Goal: Task Accomplishment & Management: Manage account settings

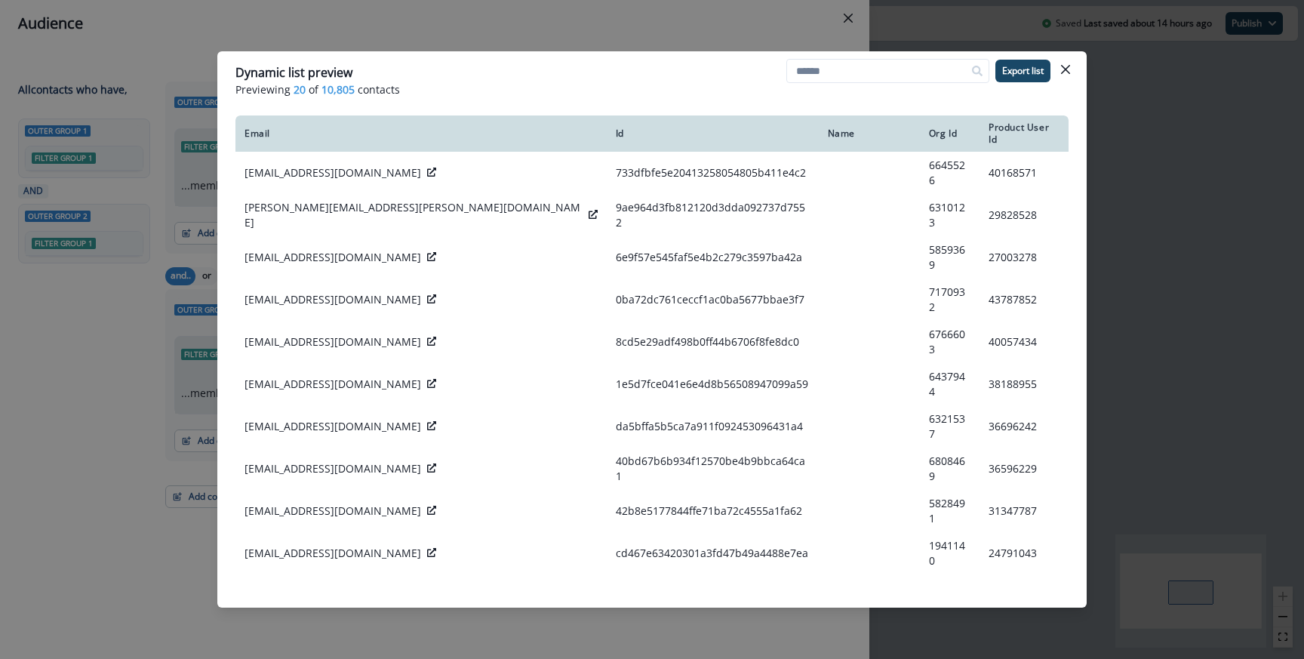
click at [607, 35] on div "Dynamic list preview Previewing 20 of 10,805 contacts Export list Email Id Name…" at bounding box center [652, 329] width 1304 height 659
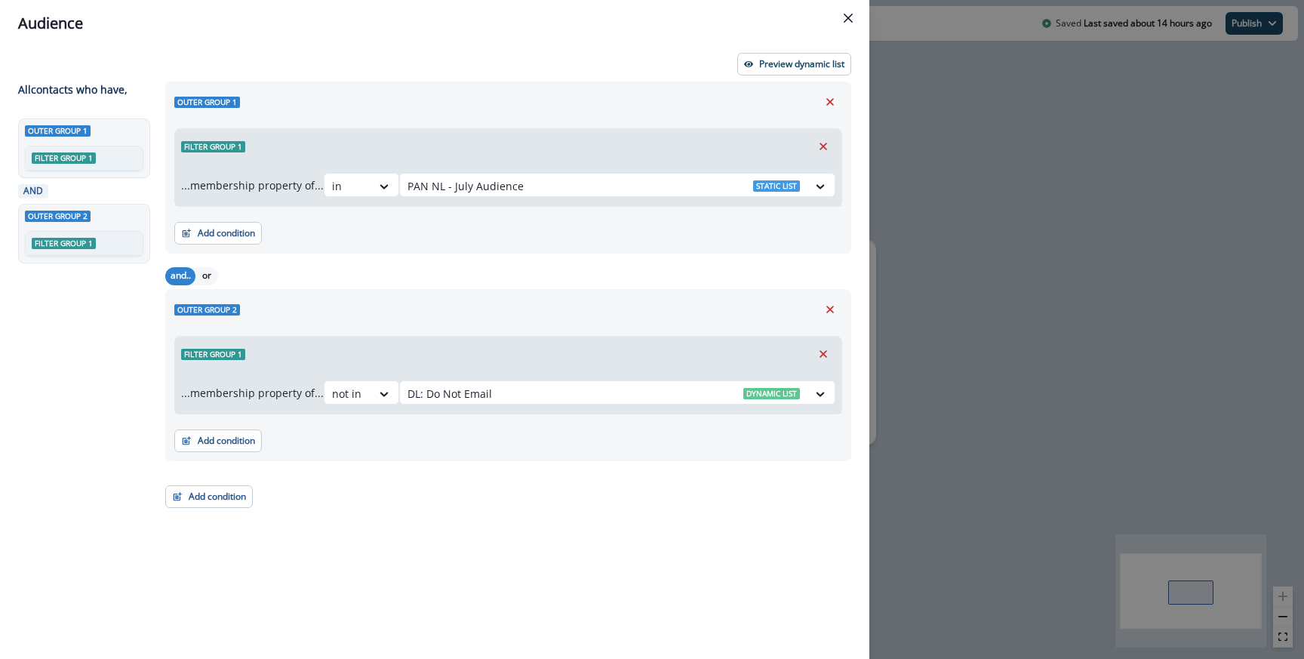
click at [979, 334] on div "Audience Preview dynamic list All contact s who have, Outer group 1 Filter grou…" at bounding box center [652, 329] width 1304 height 659
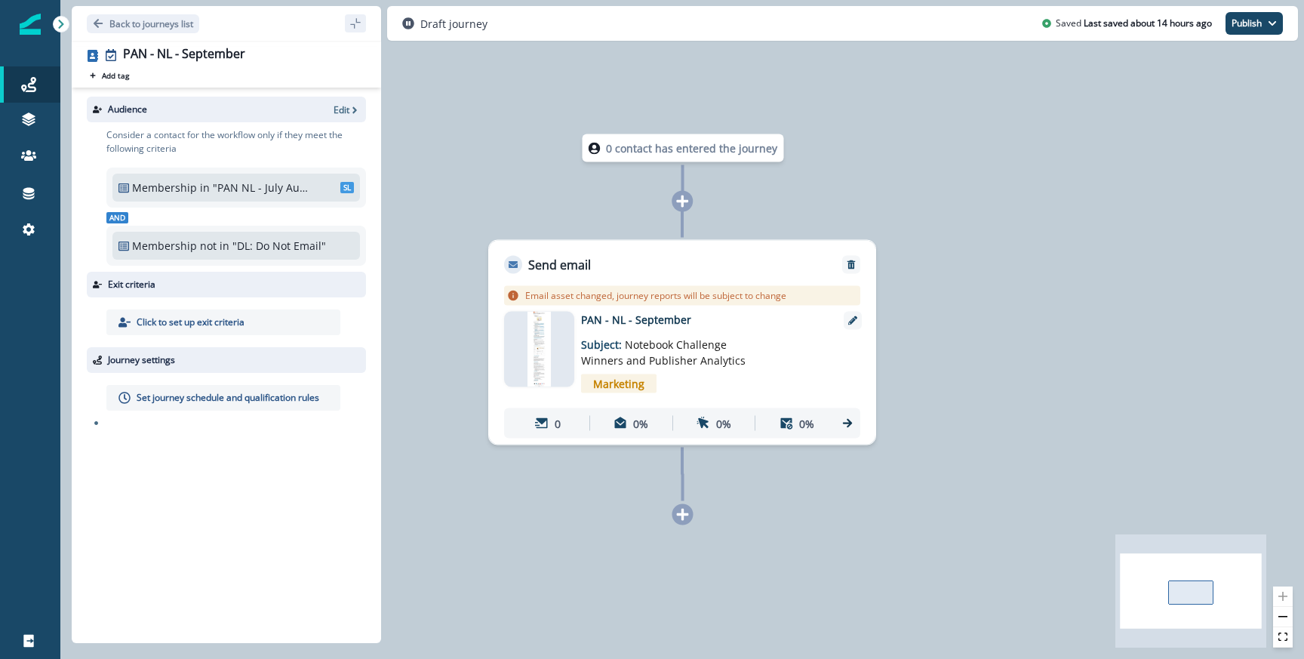
click at [273, 395] on p "Set journey schedule and qualification rules" at bounding box center [228, 398] width 183 height 14
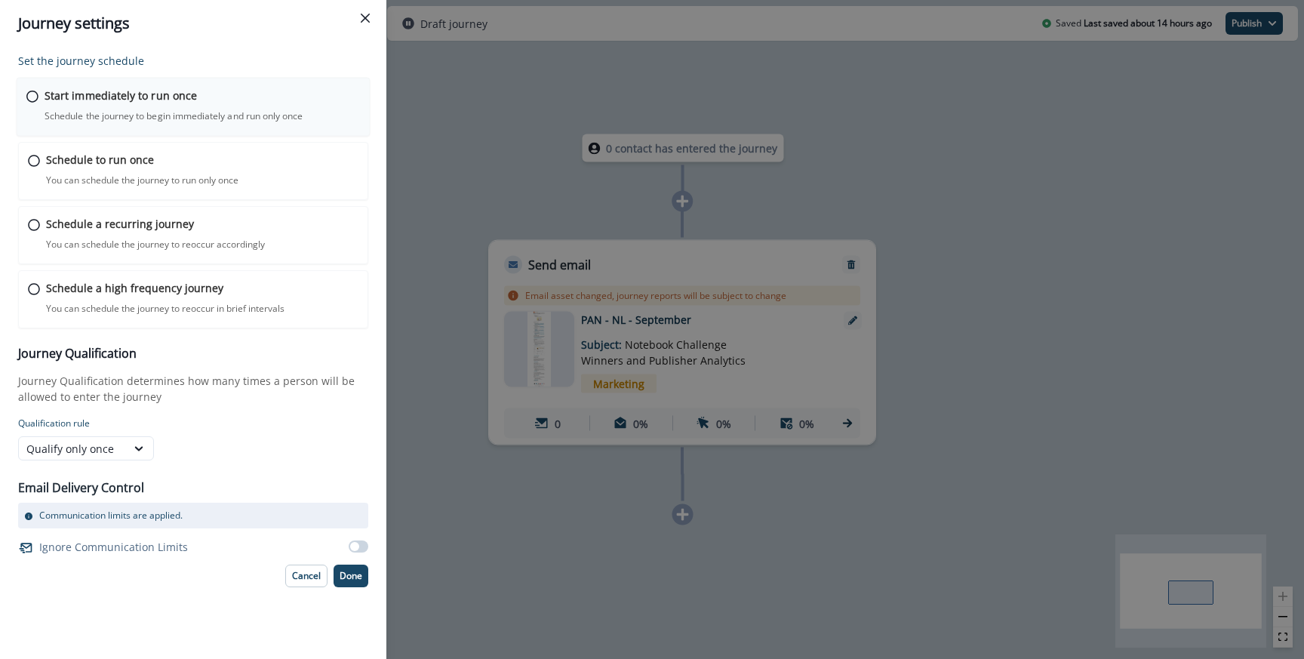
click at [167, 105] on div "Start immediately to run once Schedule the journey to begin immediately and run…" at bounding box center [202, 105] width 315 height 35
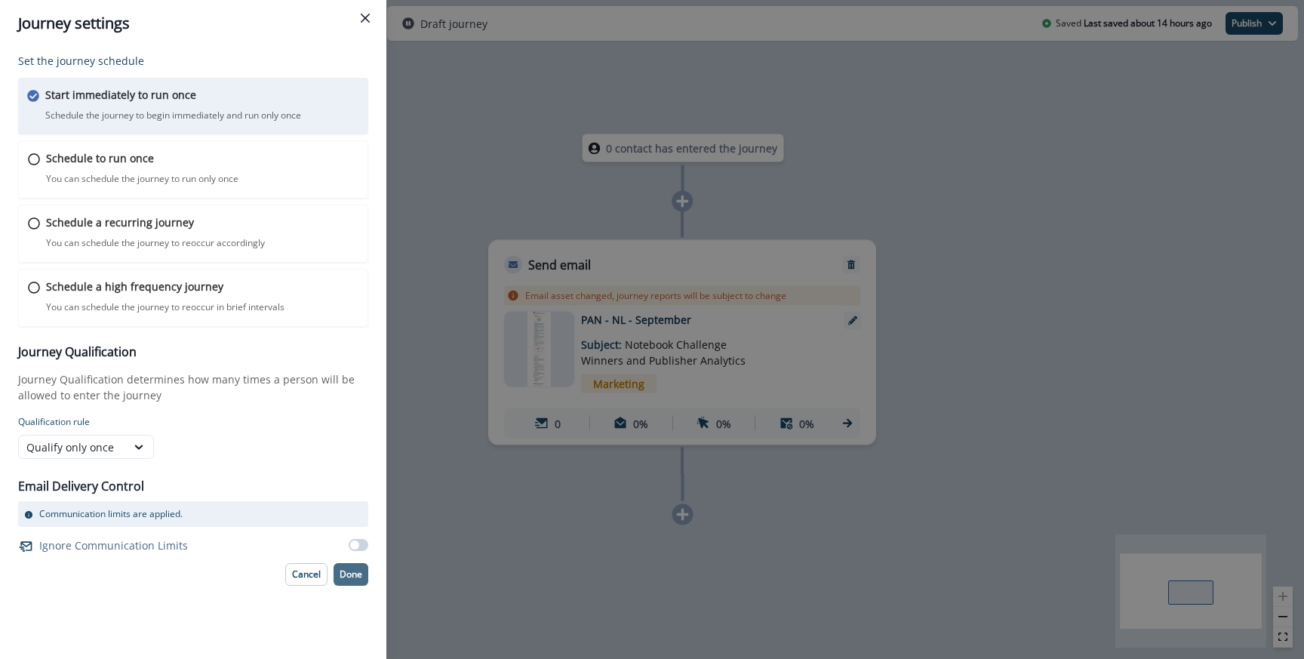
click at [337, 573] on button "Done" at bounding box center [350, 574] width 35 height 23
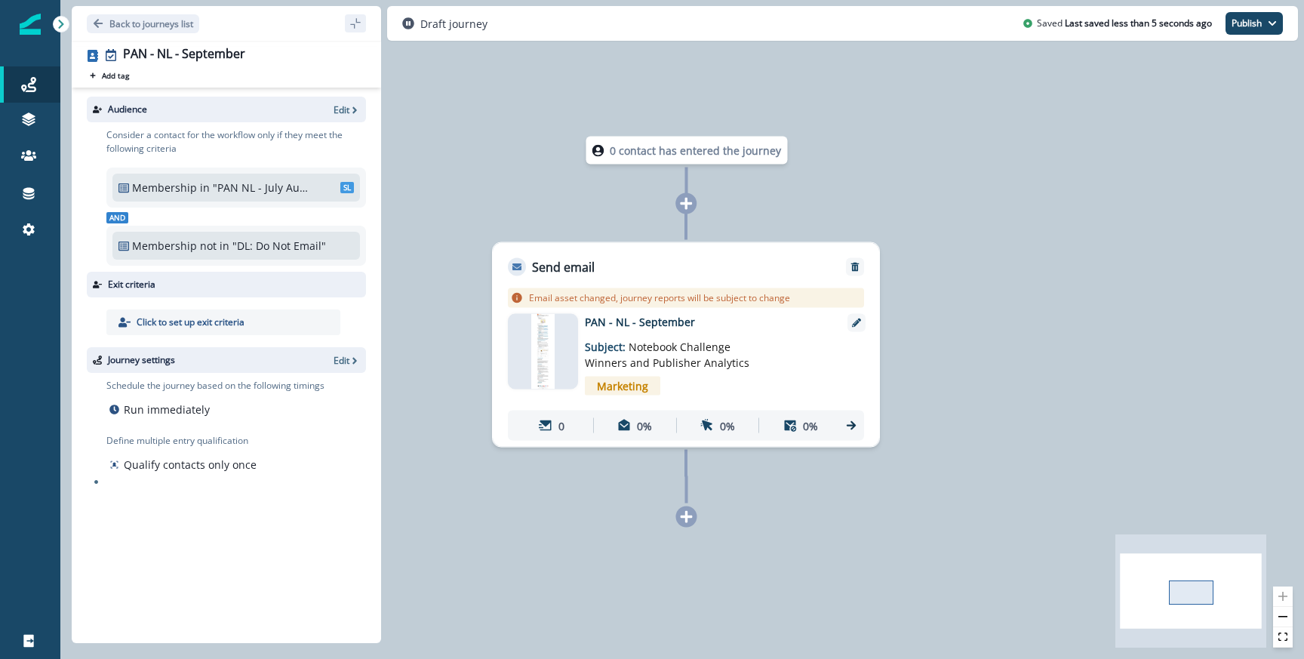
click at [614, 324] on p "PAN - NL - September" at bounding box center [705, 322] width 241 height 16
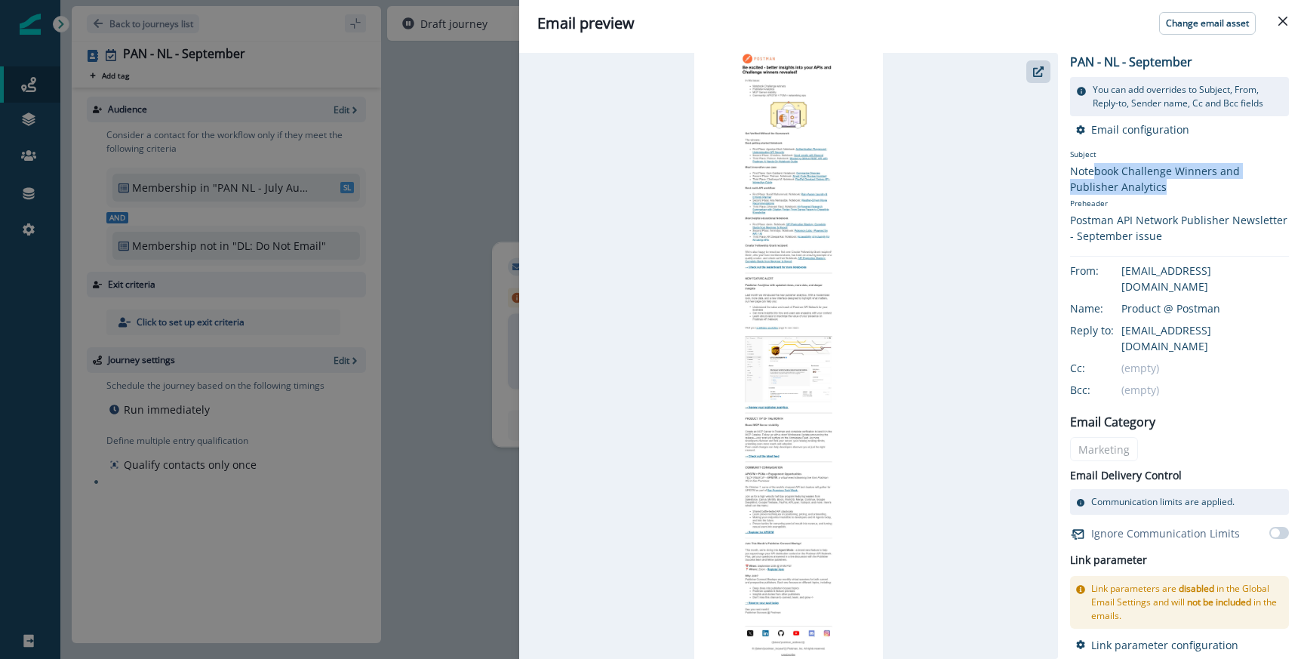
drag, startPoint x: 1123, startPoint y: 184, endPoint x: 1095, endPoint y: 172, distance: 30.4
click at [1095, 172] on div "Notebook Challenge Winners and Publisher Analytics" at bounding box center [1179, 179] width 219 height 32
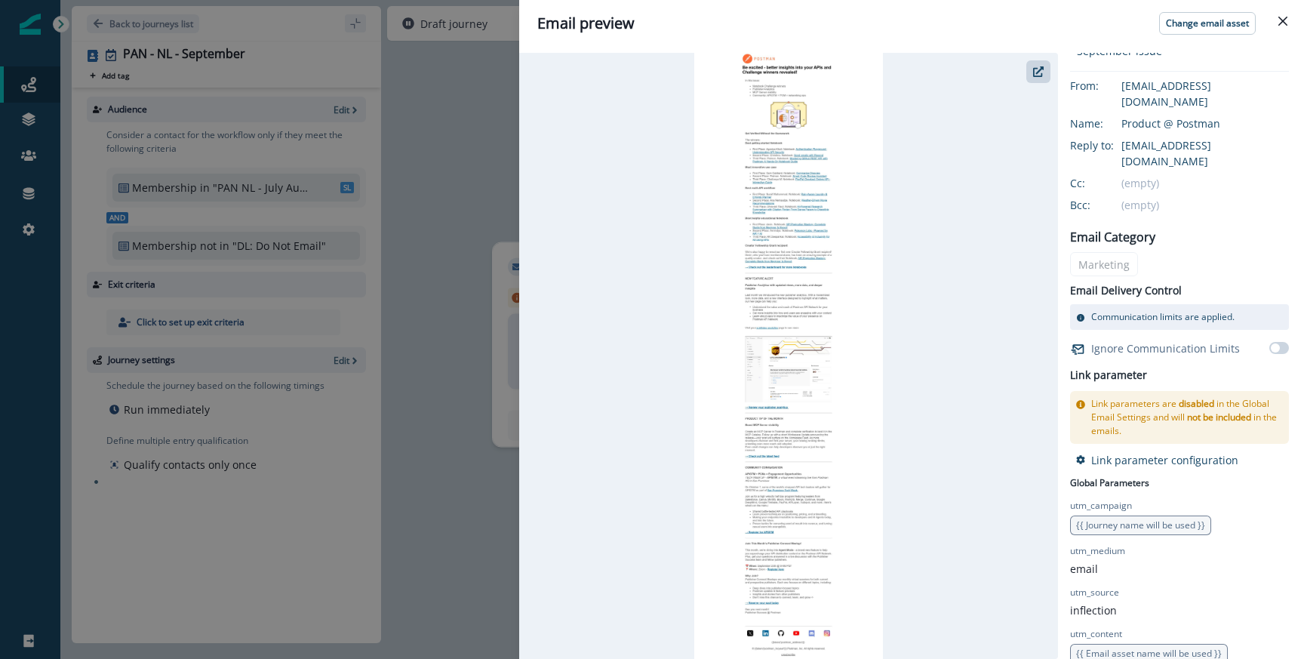
click at [438, 409] on div "Email preview Change email asset PAN - NL - September You can add overrides to …" at bounding box center [652, 329] width 1304 height 659
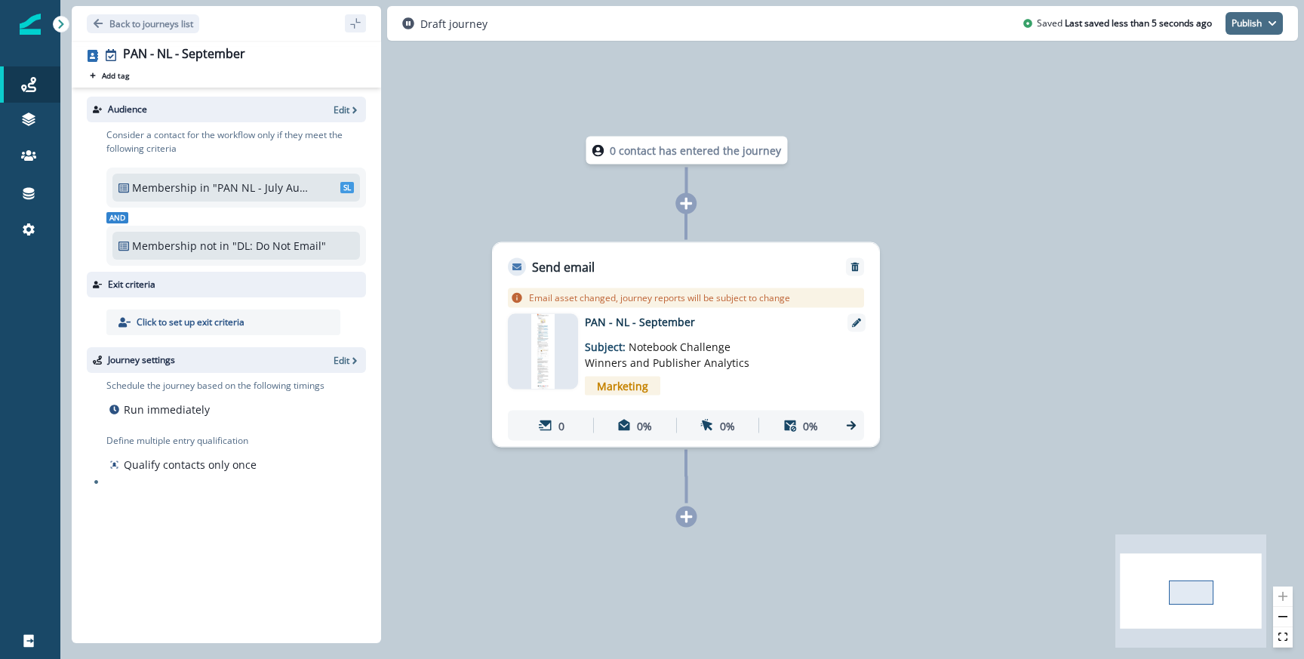
click at [1267, 24] on button "Publish" at bounding box center [1253, 23] width 57 height 23
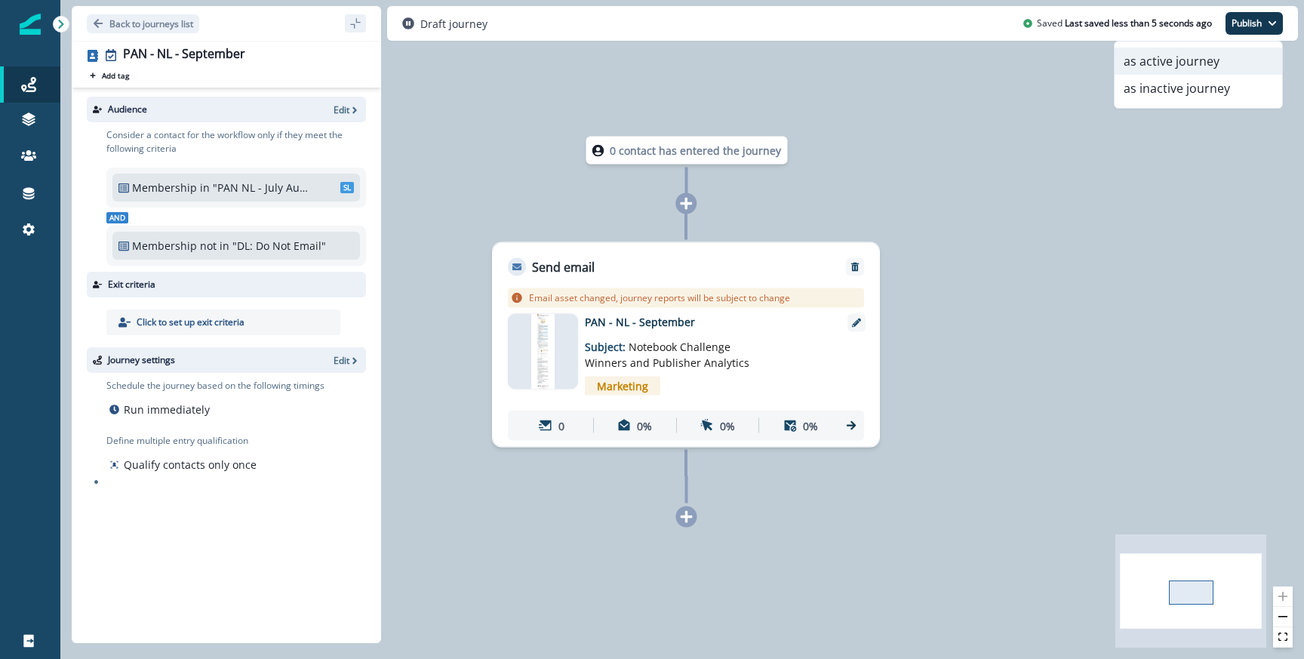
click at [1192, 60] on button "as active journey" at bounding box center [1197, 61] width 167 height 27
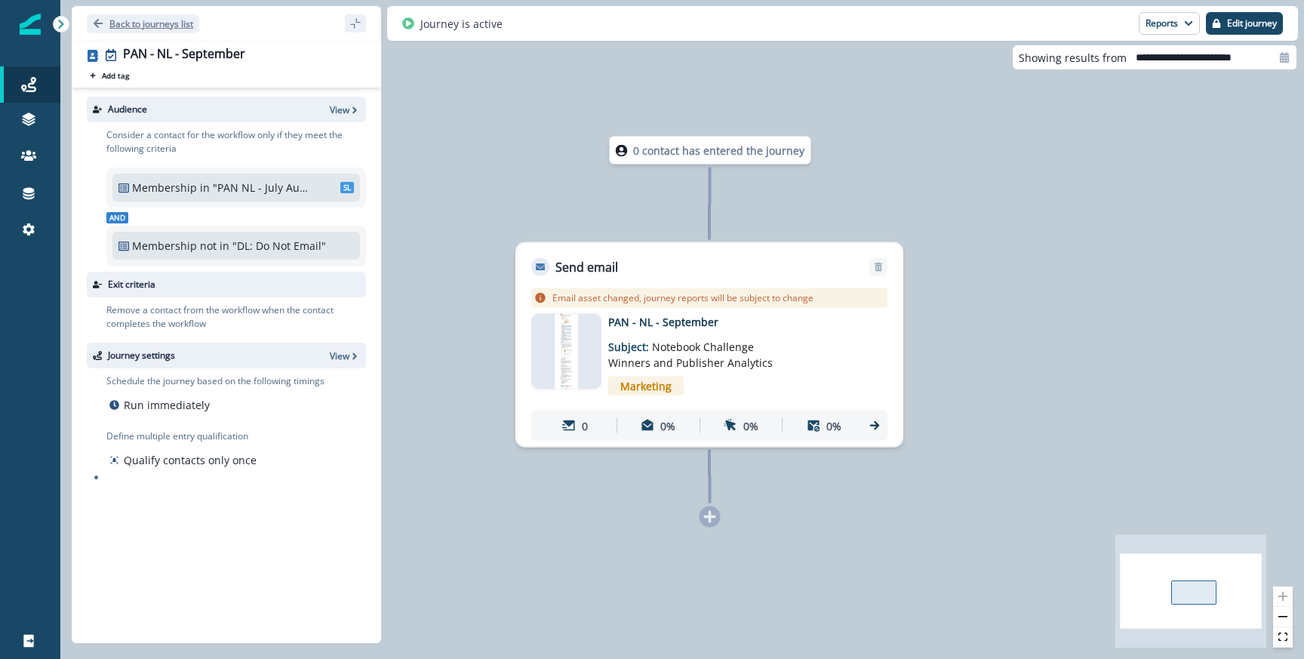
click at [161, 25] on p "Back to journeys list" at bounding box center [151, 23] width 84 height 13
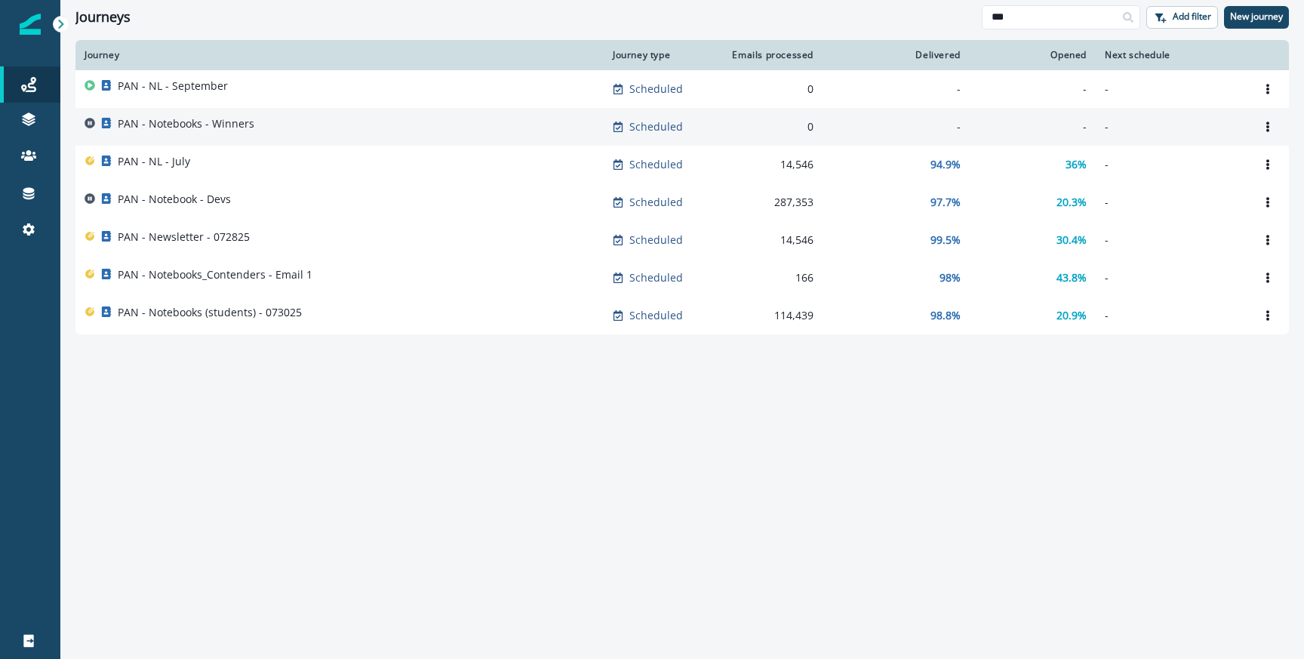
click at [207, 129] on p "PAN - Notebooks - Winners" at bounding box center [186, 123] width 137 height 15
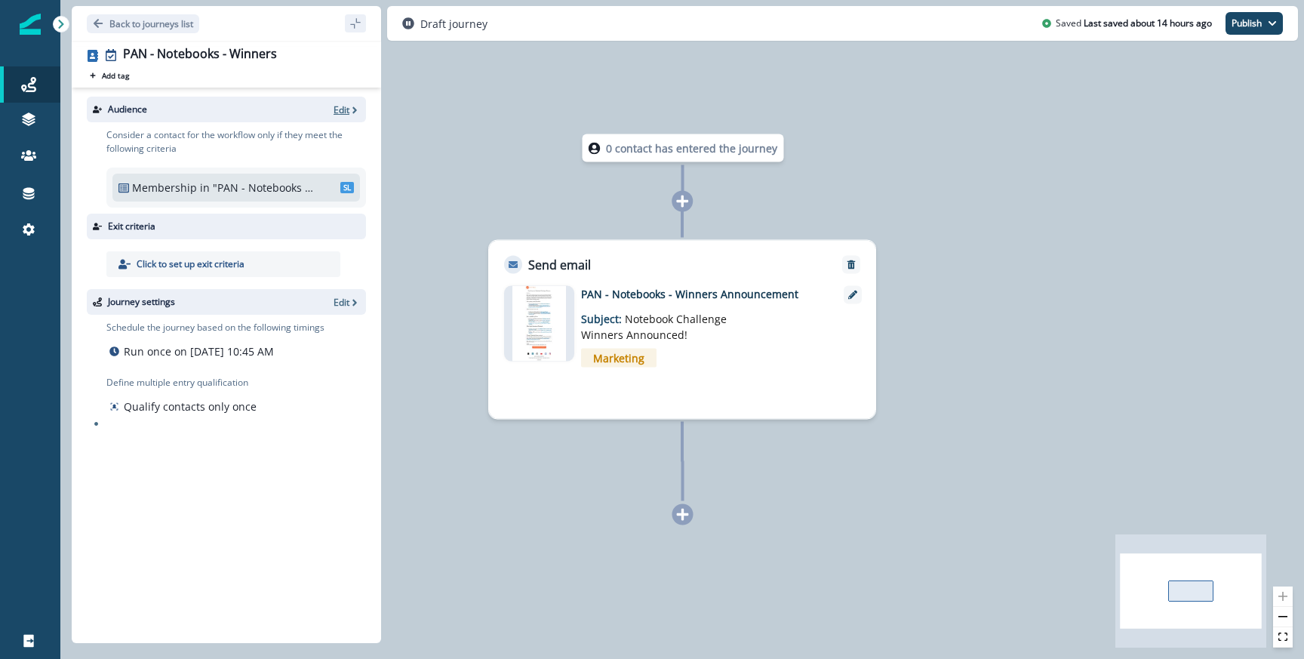
click at [346, 106] on p "Edit" at bounding box center [341, 109] width 16 height 13
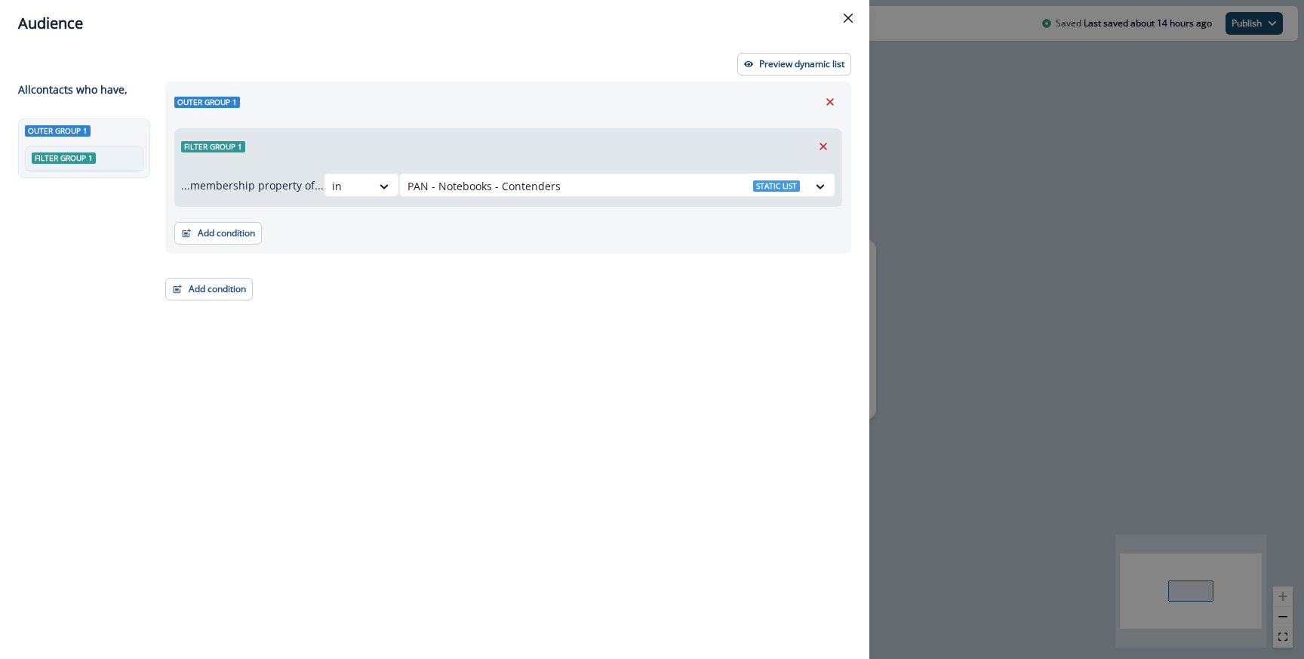
click at [199, 301] on div "Outer group 1 Filter group 1 ...membership property of... in PAN - Notebooks - …" at bounding box center [503, 342] width 695 height 522
click at [202, 295] on button "Add condition" at bounding box center [209, 289] width 88 height 23
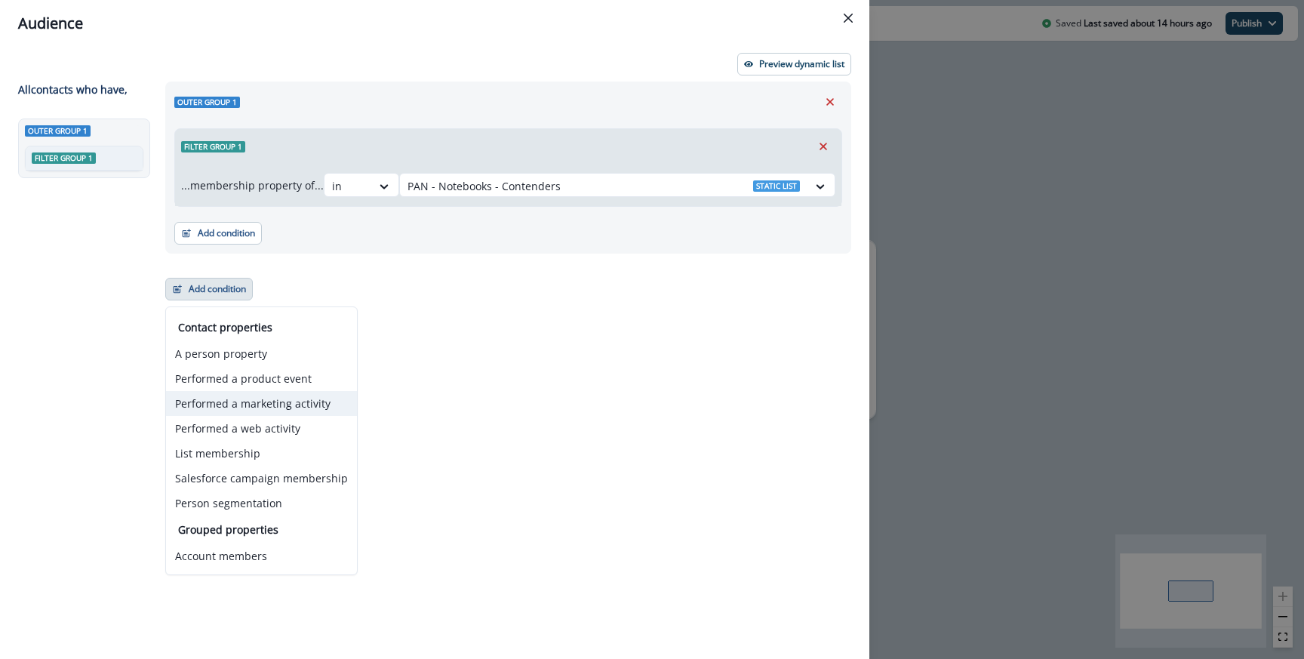
click at [225, 411] on button "Performed a marketing activity" at bounding box center [261, 403] width 191 height 25
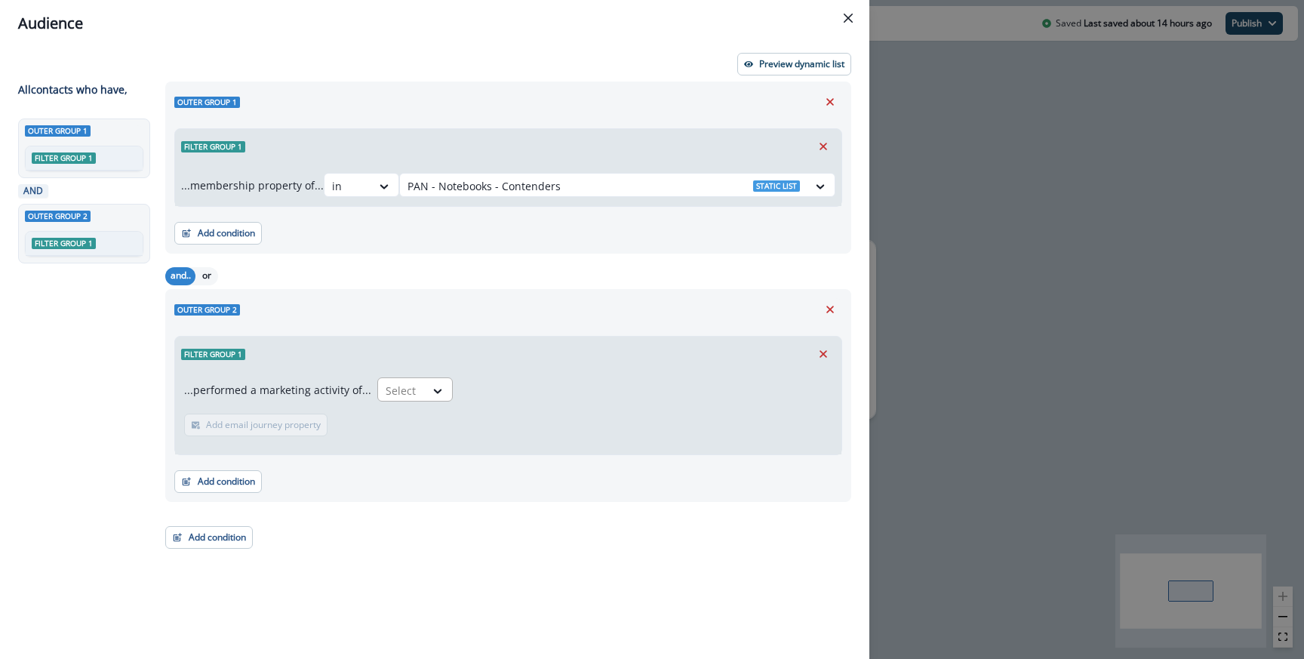
click at [398, 395] on div at bounding box center [402, 390] width 32 height 19
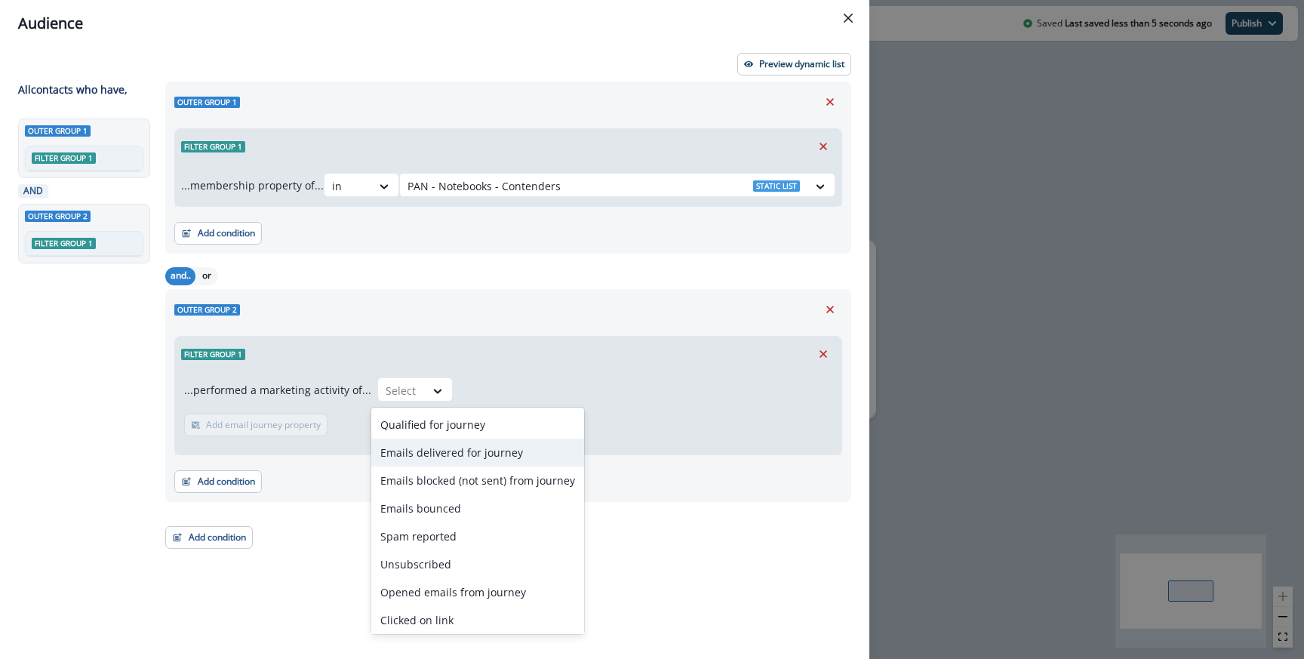
click at [425, 447] on div "Emails delivered for journey" at bounding box center [477, 452] width 213 height 28
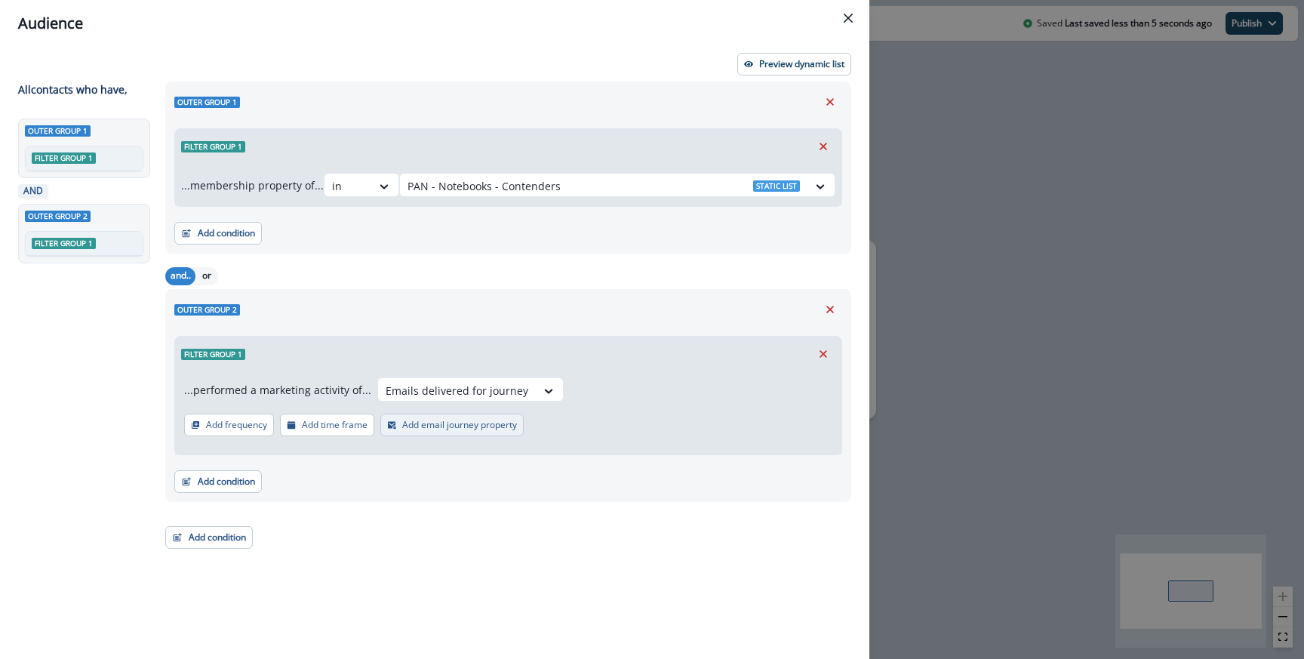
click at [413, 421] on p "Add email journey property" at bounding box center [459, 424] width 115 height 11
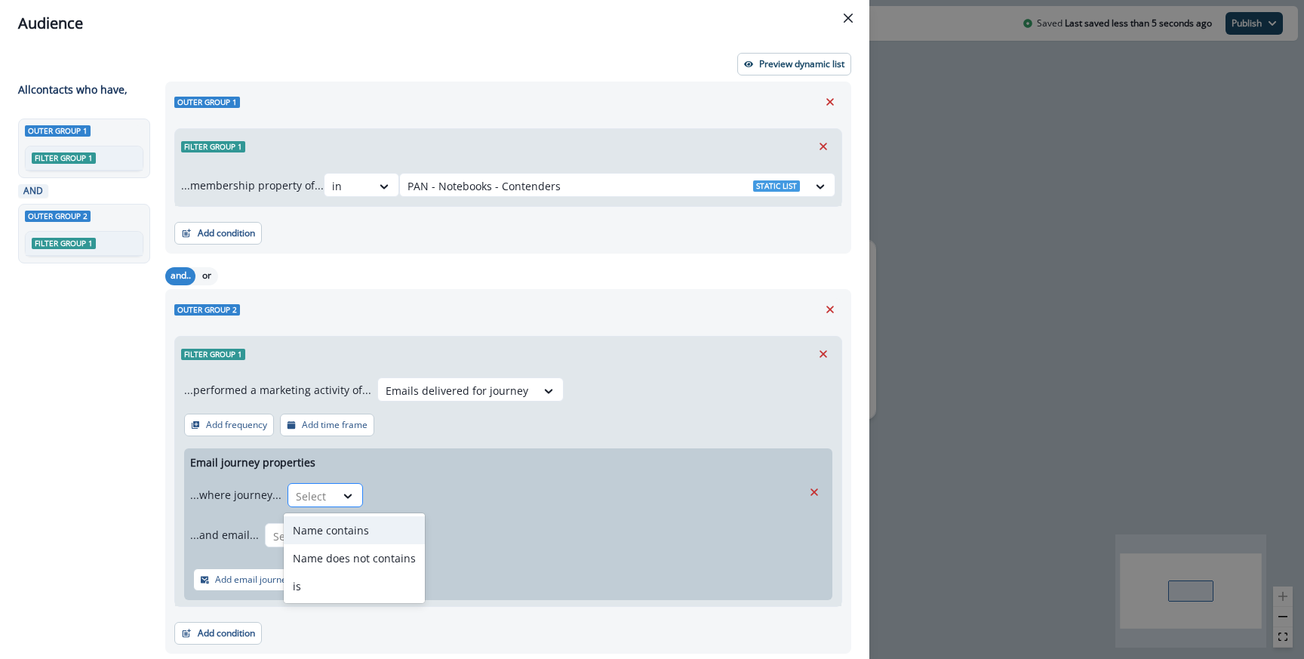
click at [325, 491] on div "Select" at bounding box center [311, 496] width 47 height 25
click at [313, 582] on div "is" at bounding box center [354, 586] width 141 height 28
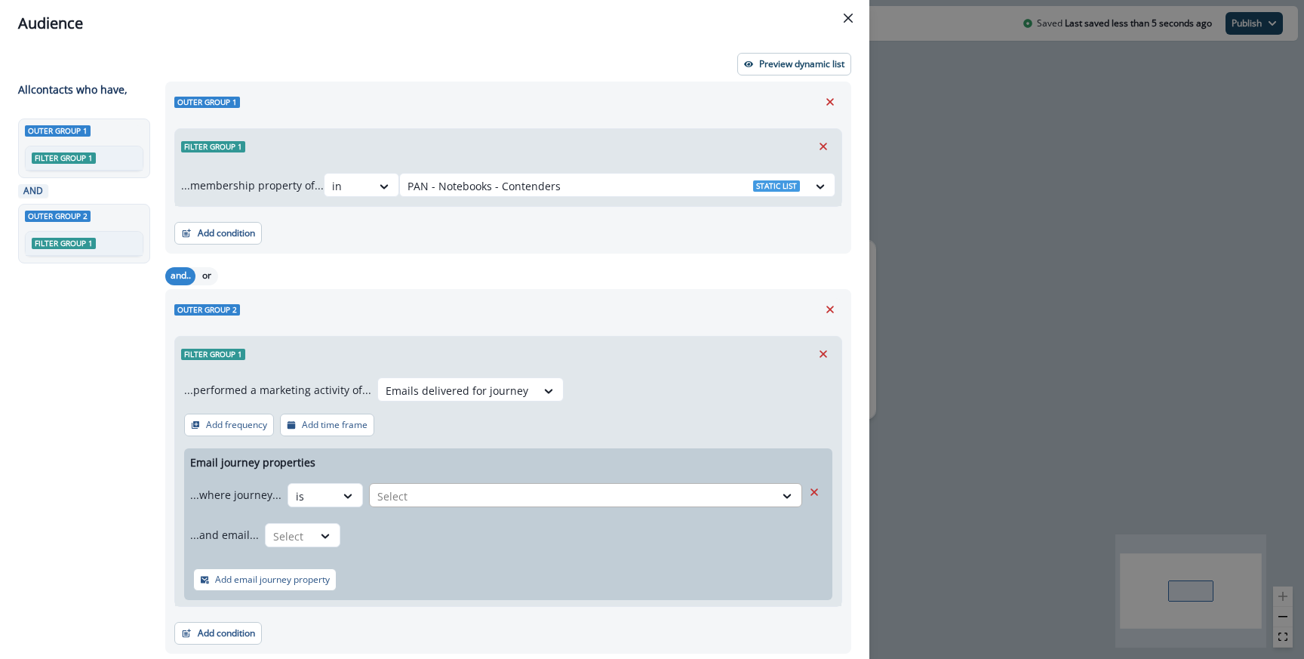
click at [456, 502] on div at bounding box center [571, 496] width 389 height 19
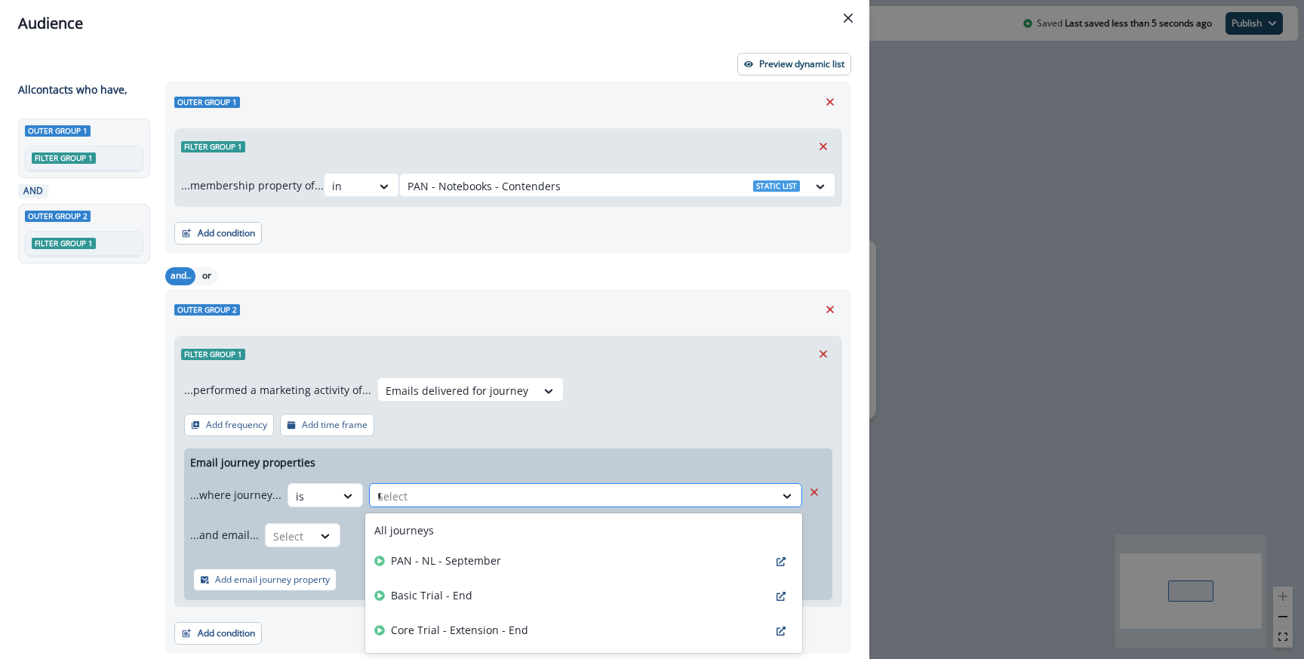
type input "***"
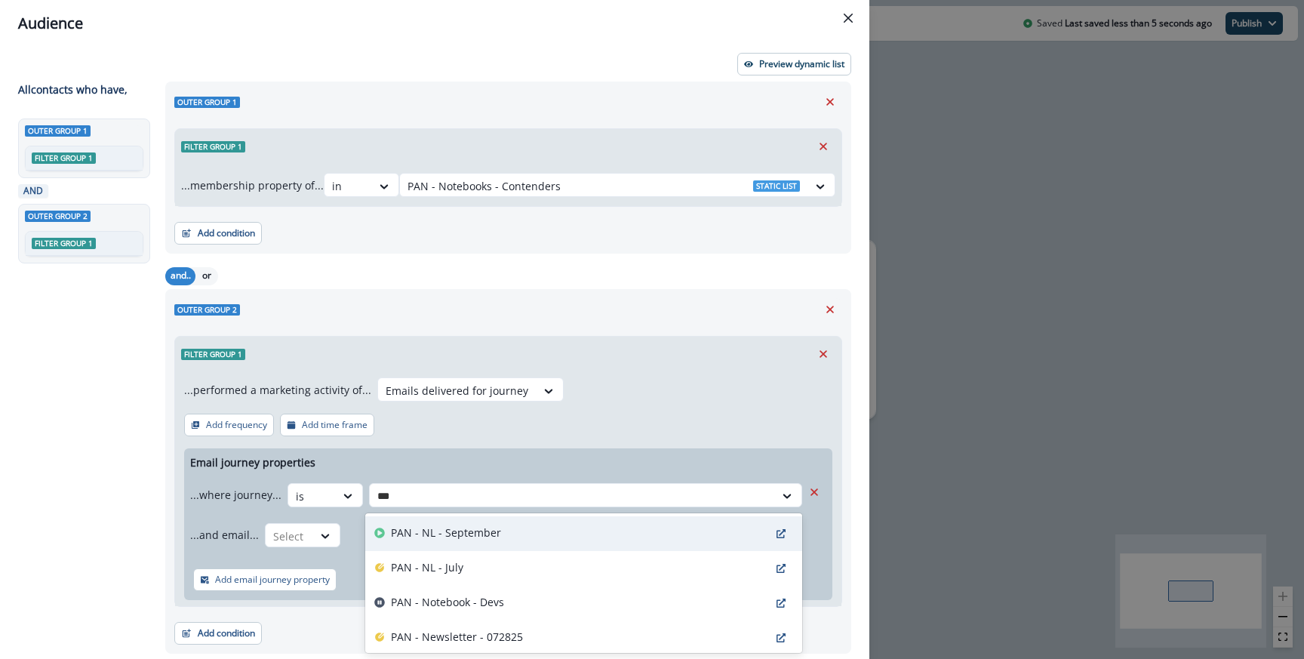
click at [496, 522] on div "PAN - NL - September" at bounding box center [583, 533] width 437 height 35
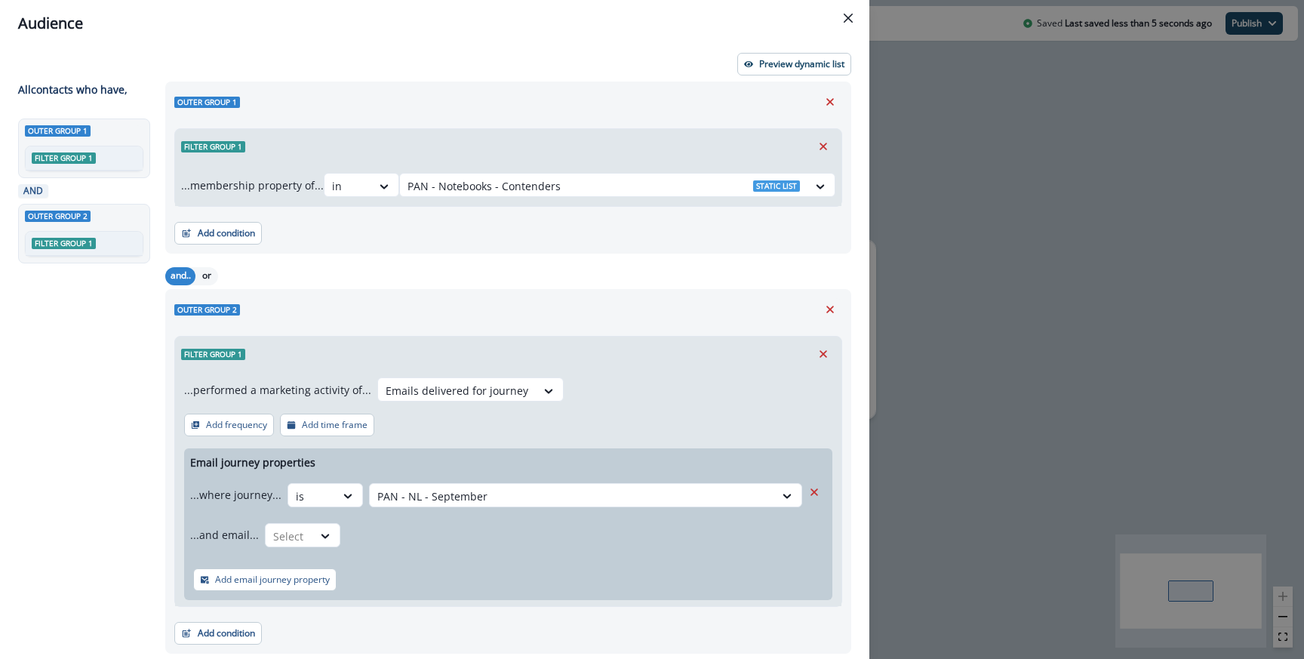
click at [490, 453] on div "Email journey properties ...where journey... is option PAN - NL - September, se…" at bounding box center [508, 524] width 648 height 152
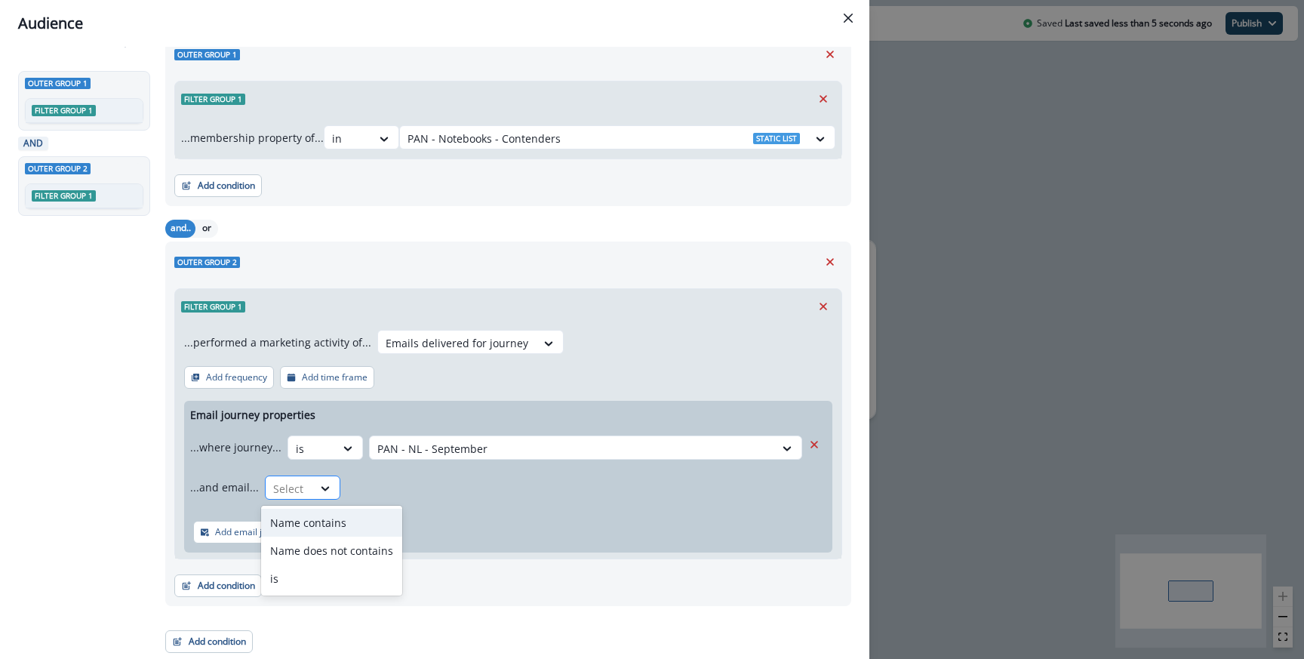
click at [277, 494] on div at bounding box center [289, 488] width 32 height 19
click at [293, 577] on div "is" at bounding box center [331, 578] width 141 height 28
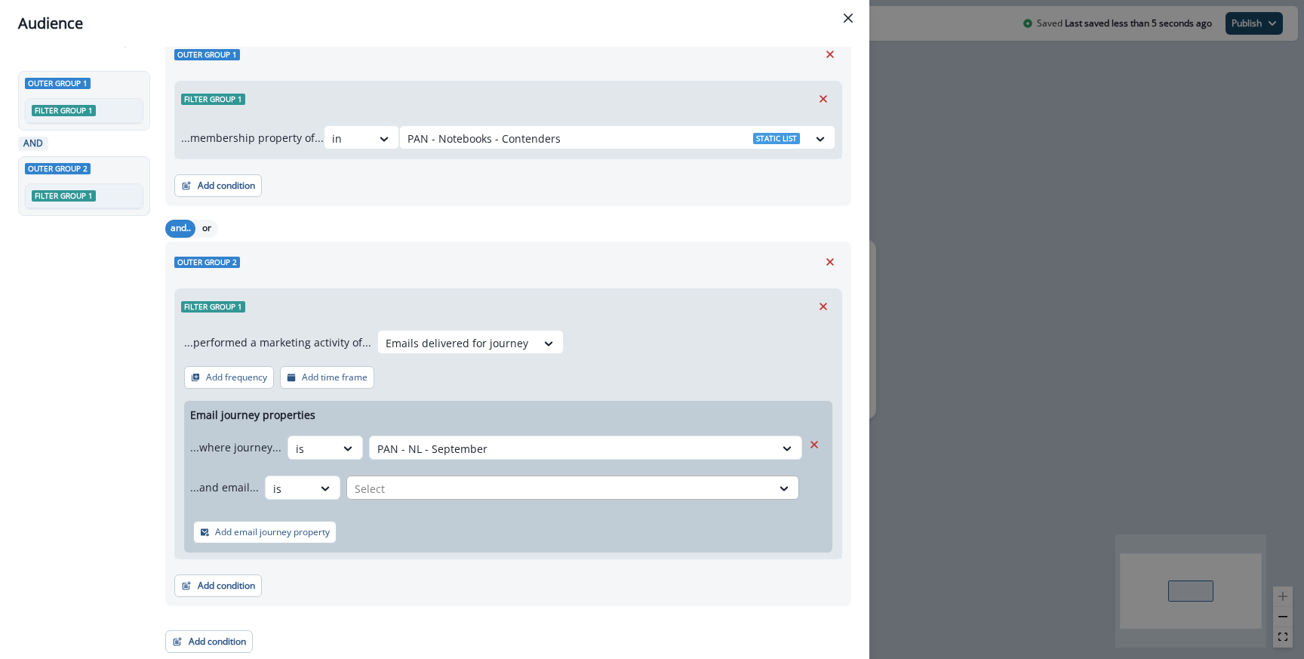
click at [389, 488] on div at bounding box center [559, 488] width 409 height 19
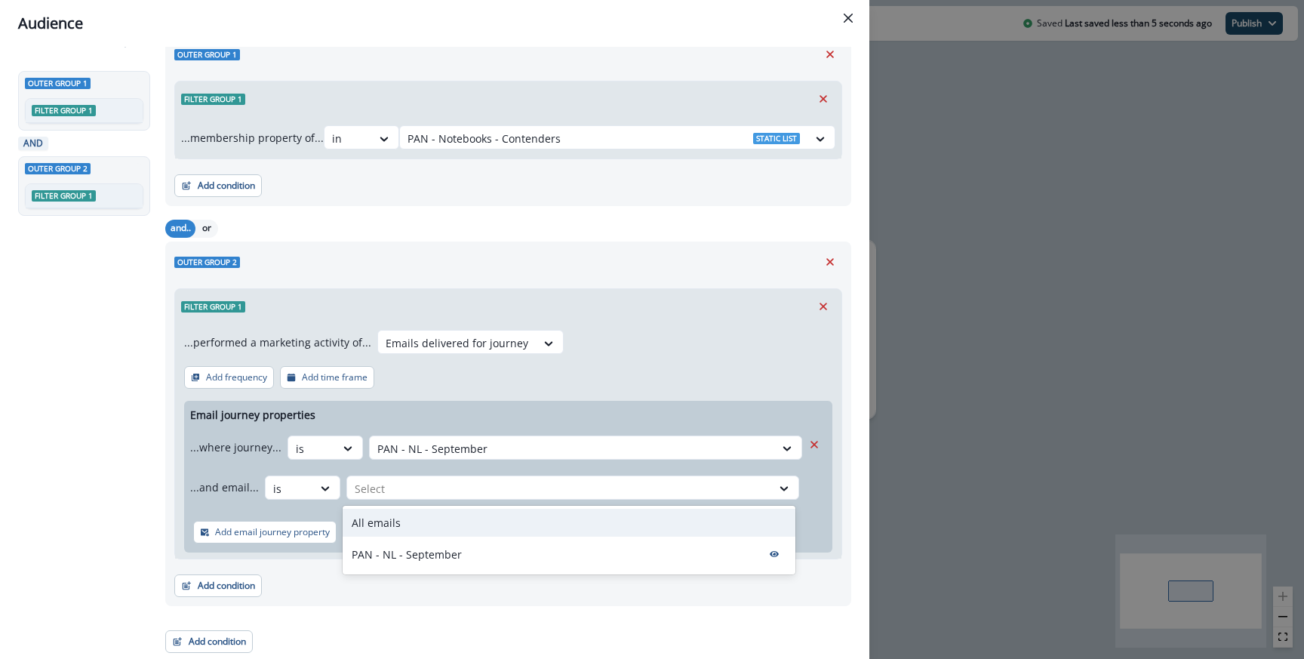
click at [373, 535] on div "All emails" at bounding box center [569, 522] width 453 height 28
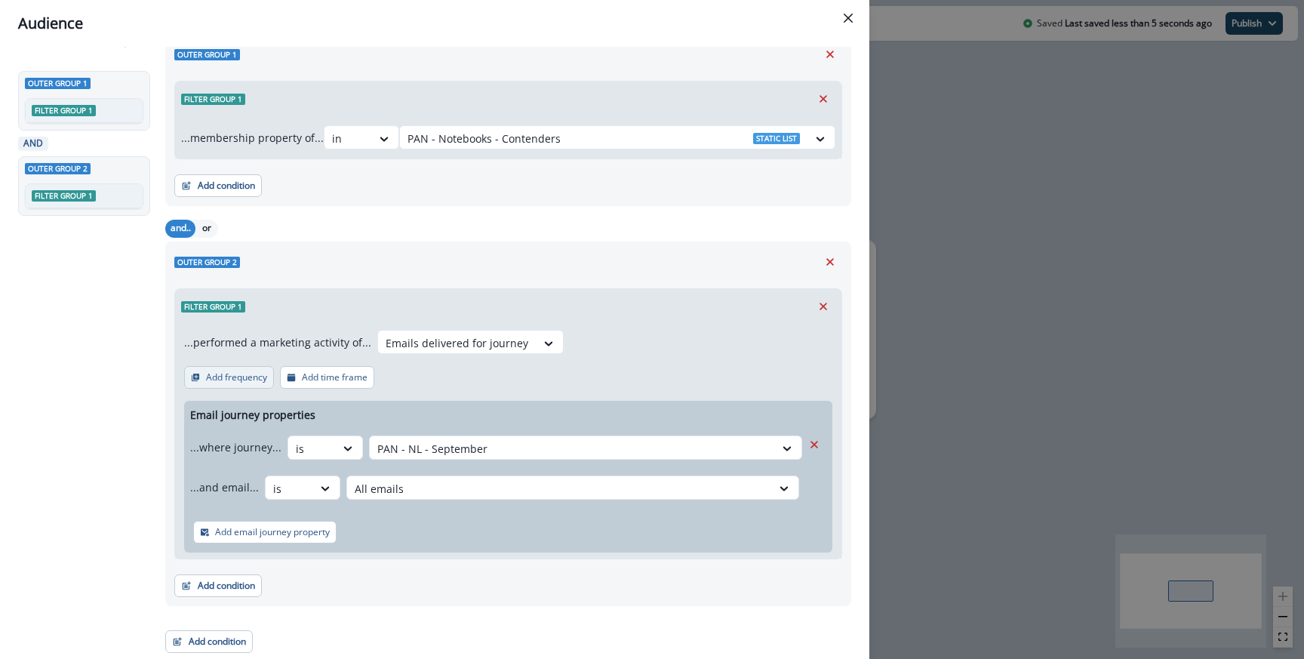
click at [248, 376] on p "Add frequency" at bounding box center [236, 377] width 61 height 11
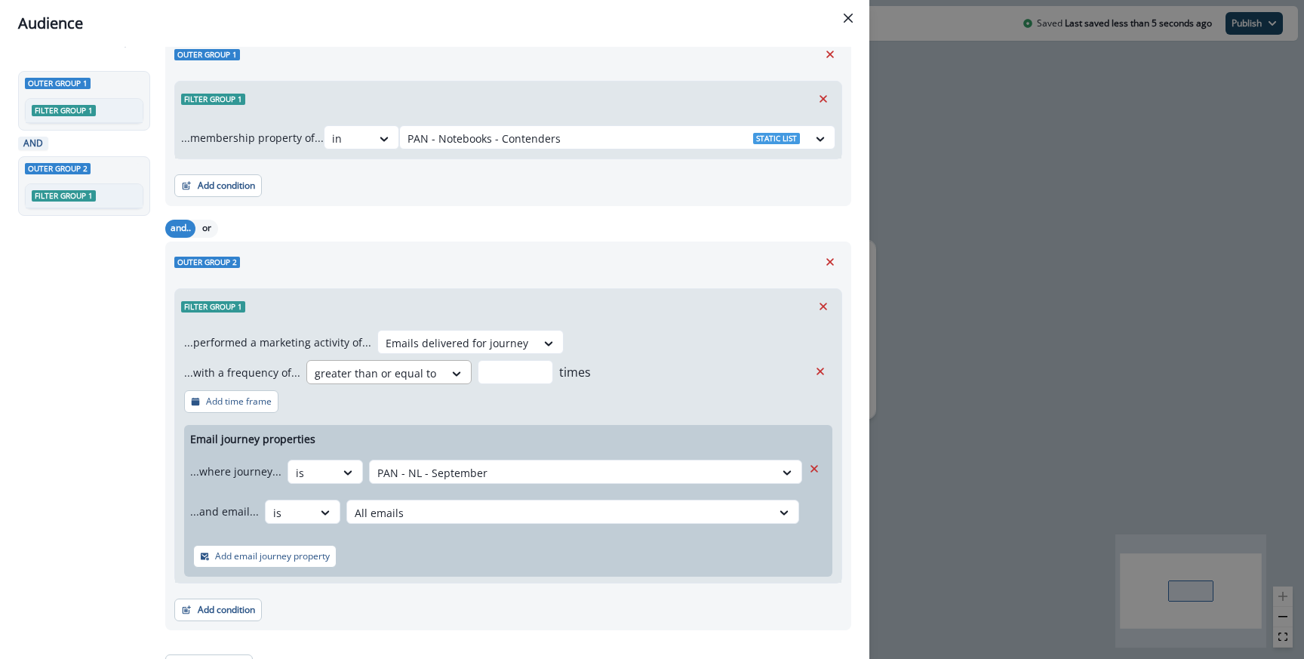
click at [422, 378] on div at bounding box center [375, 373] width 121 height 19
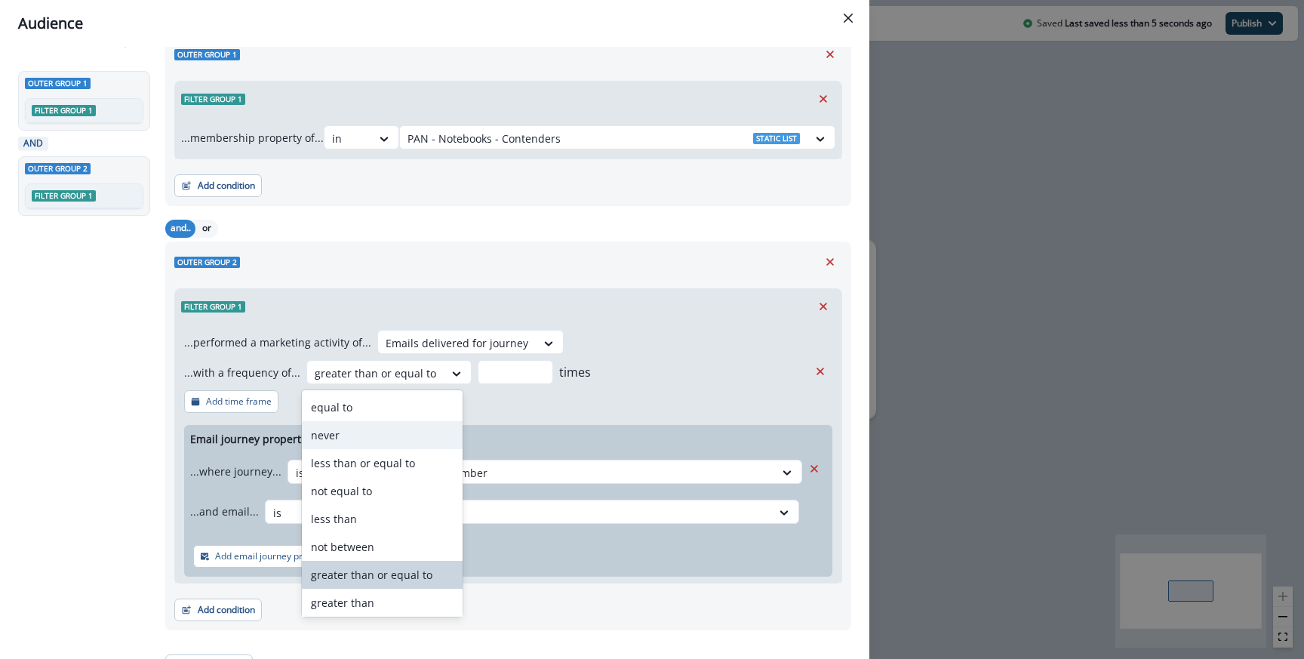
click at [376, 431] on div "never" at bounding box center [382, 435] width 161 height 28
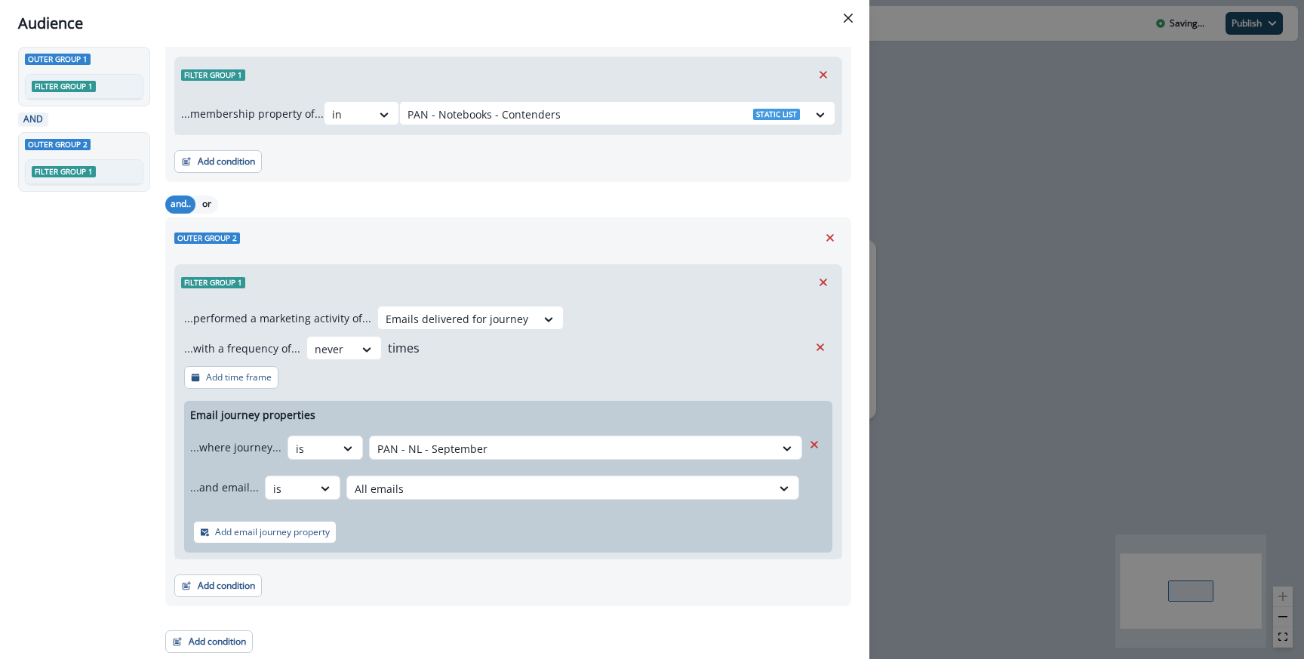
scroll to position [0, 0]
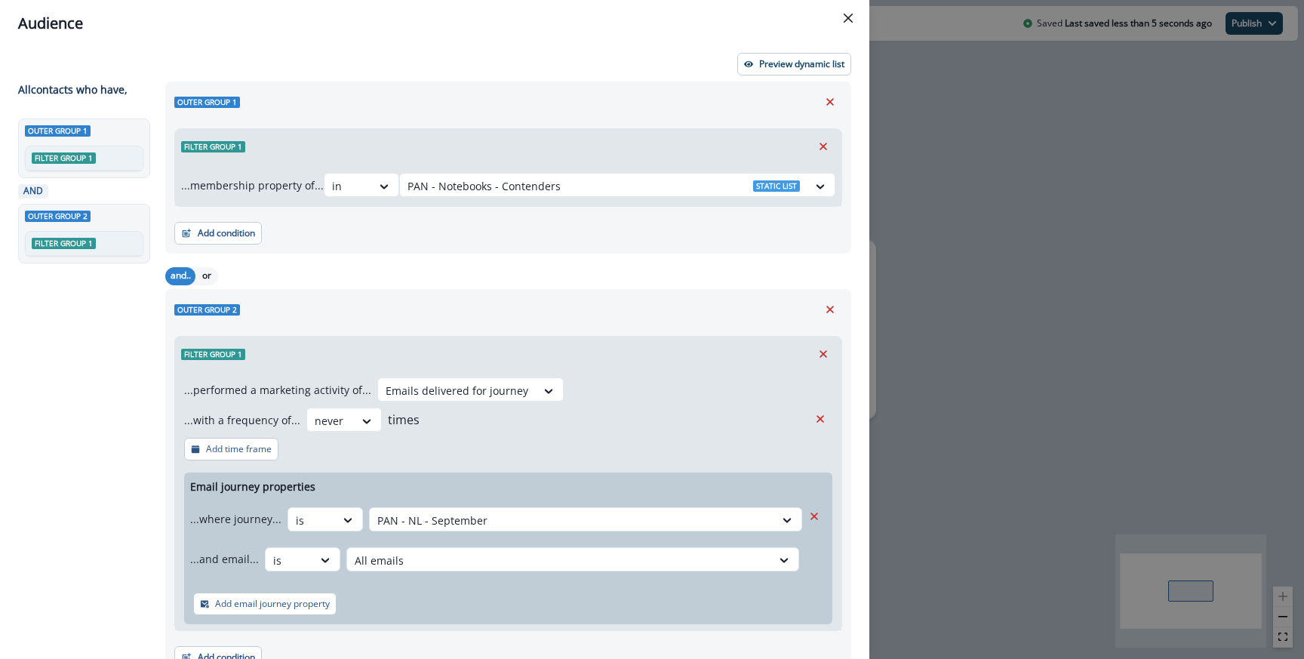
click at [1018, 373] on div "Audience Preview dynamic list All contact s who have, Outer group 1 Filter grou…" at bounding box center [652, 329] width 1304 height 659
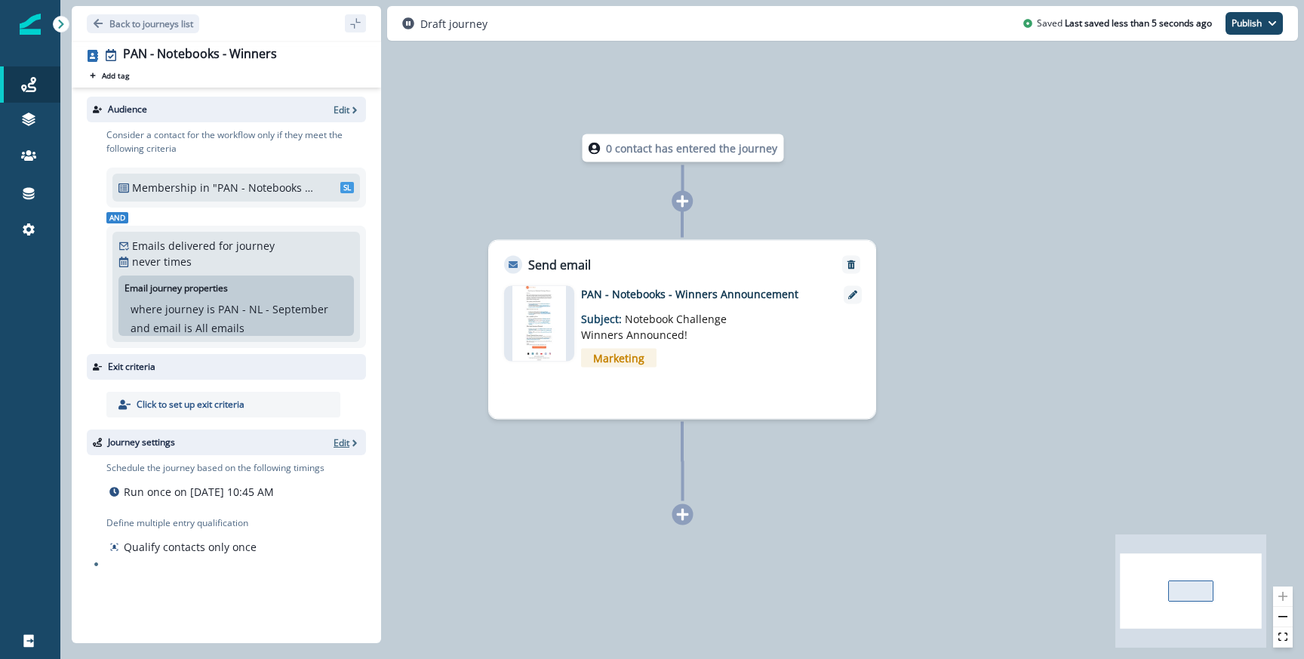
click at [339, 441] on p "Edit" at bounding box center [341, 442] width 16 height 13
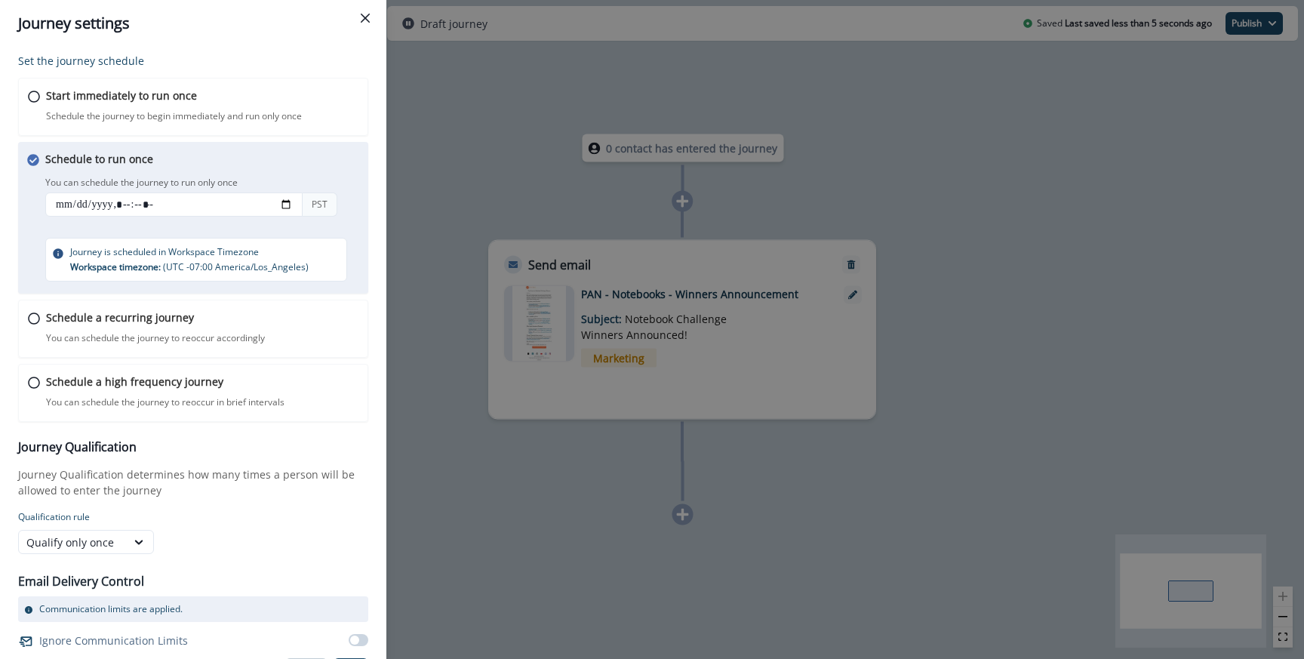
click at [715, 234] on div "Journey settings Set the journey schedule Start immediately to run once Schedul…" at bounding box center [652, 329] width 1304 height 659
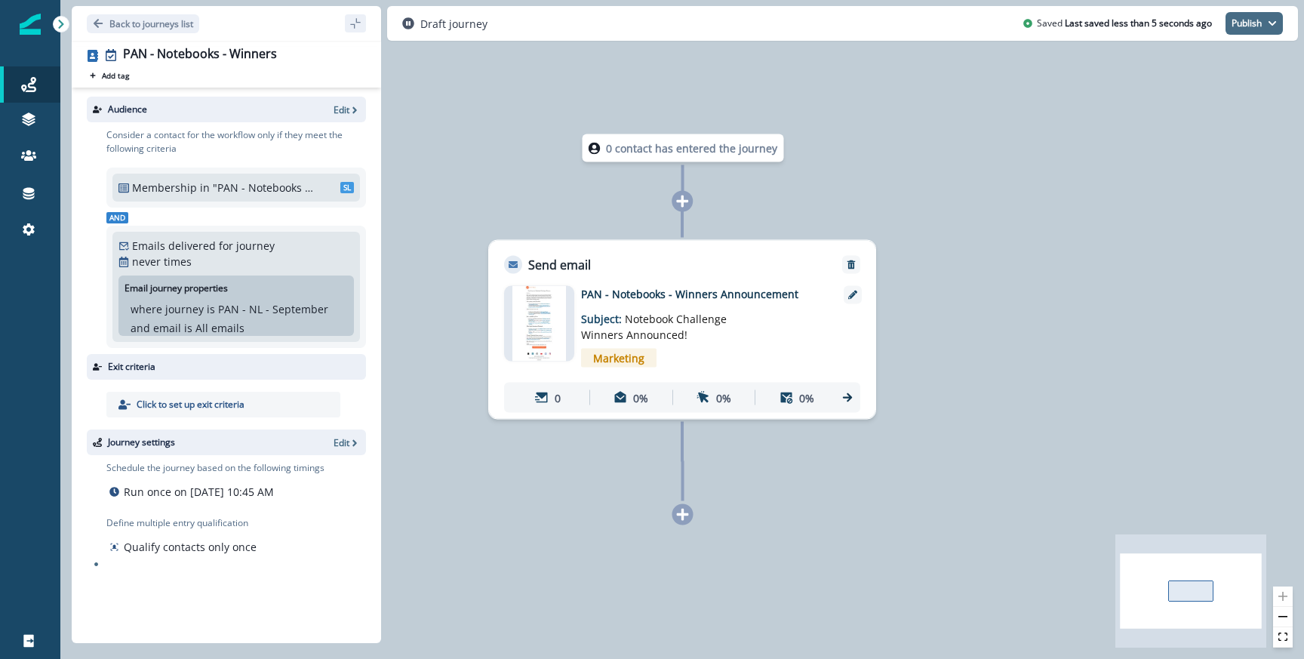
click at [1257, 21] on button "Publish" at bounding box center [1253, 23] width 57 height 23
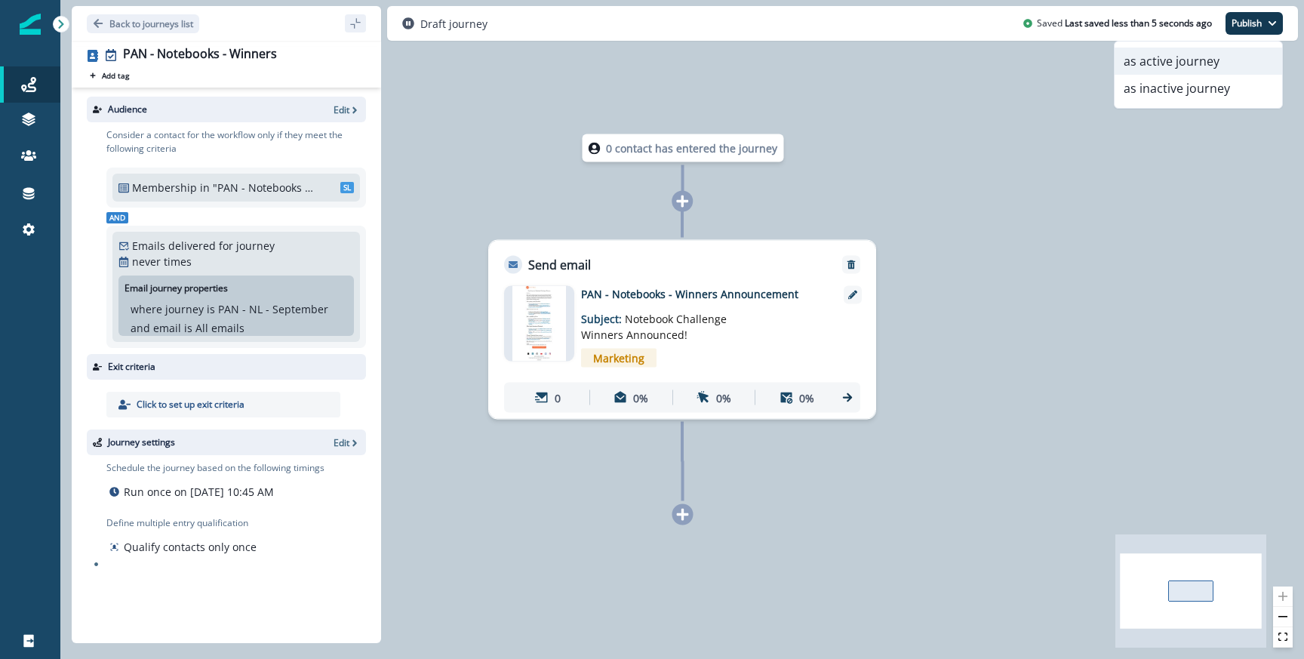
click at [1195, 60] on button "as active journey" at bounding box center [1197, 61] width 167 height 27
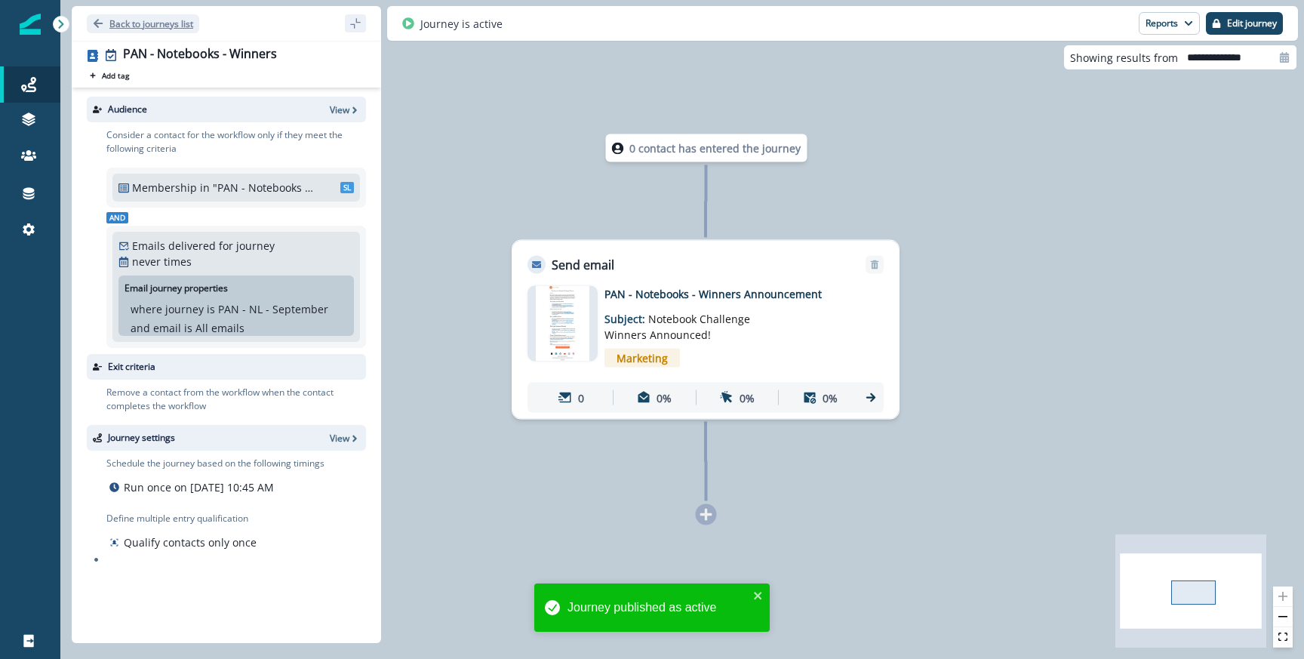
click at [124, 22] on p "Back to journeys list" at bounding box center [151, 23] width 84 height 13
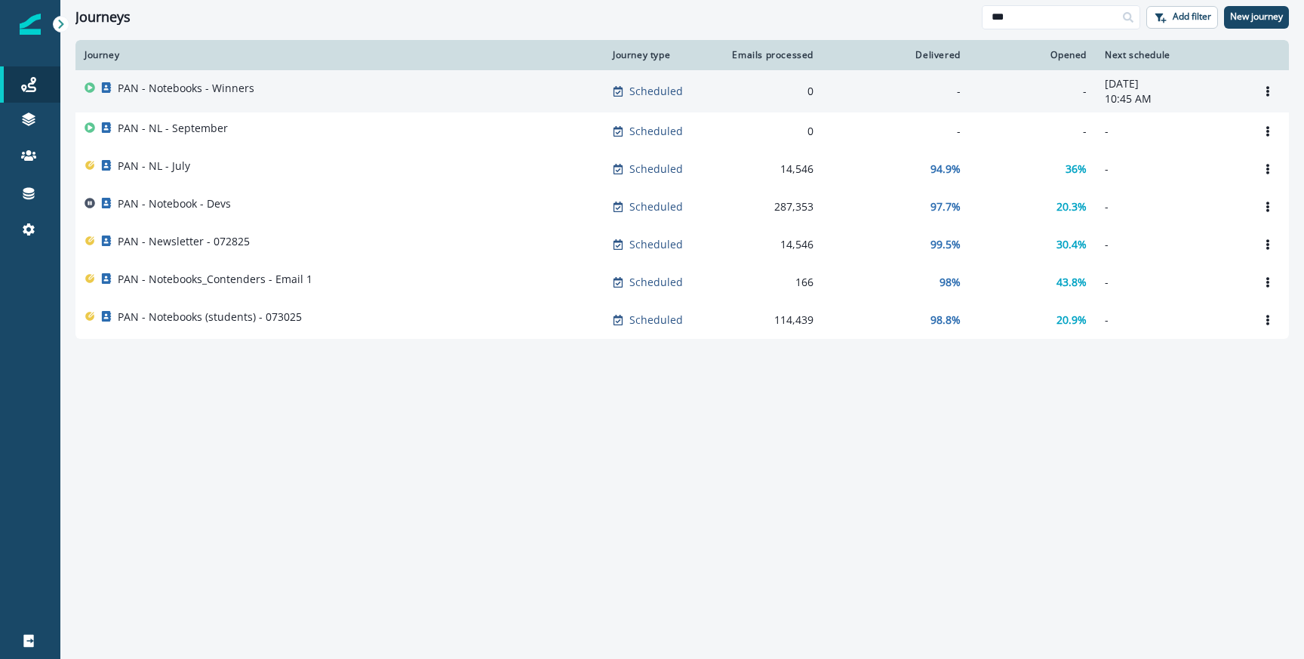
click at [255, 93] on div "PAN - Notebooks - Winners" at bounding box center [339, 91] width 510 height 21
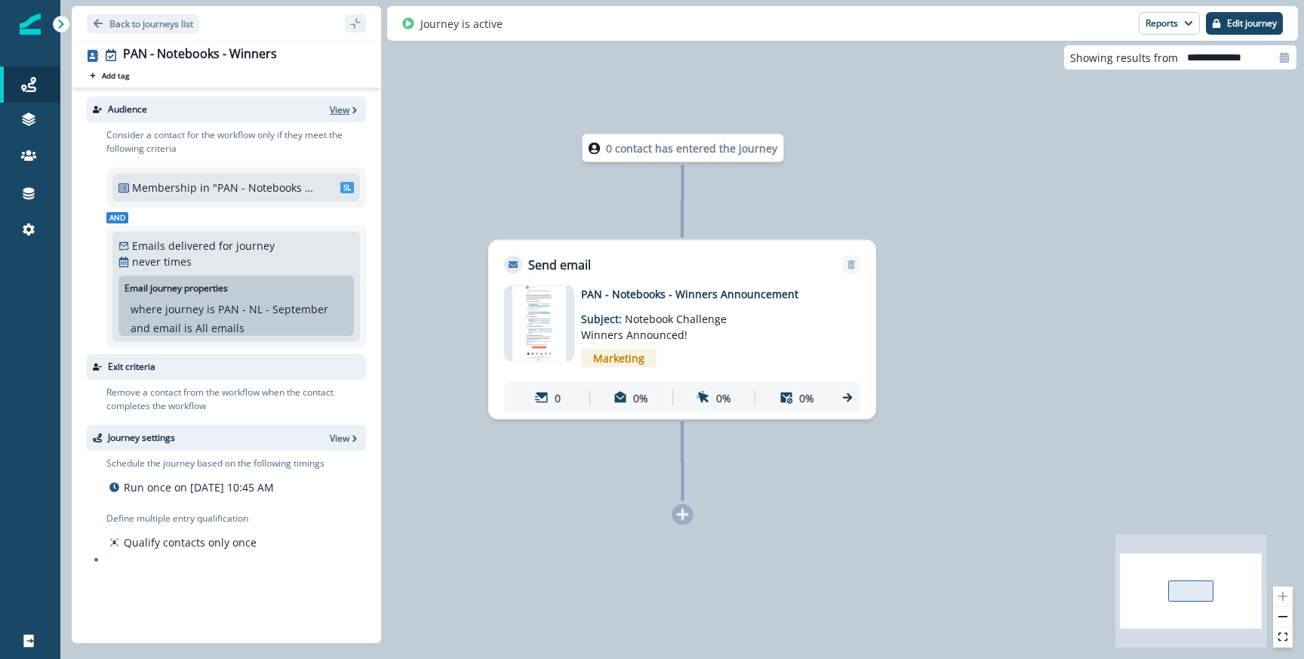
click at [343, 104] on p "View" at bounding box center [340, 109] width 20 height 13
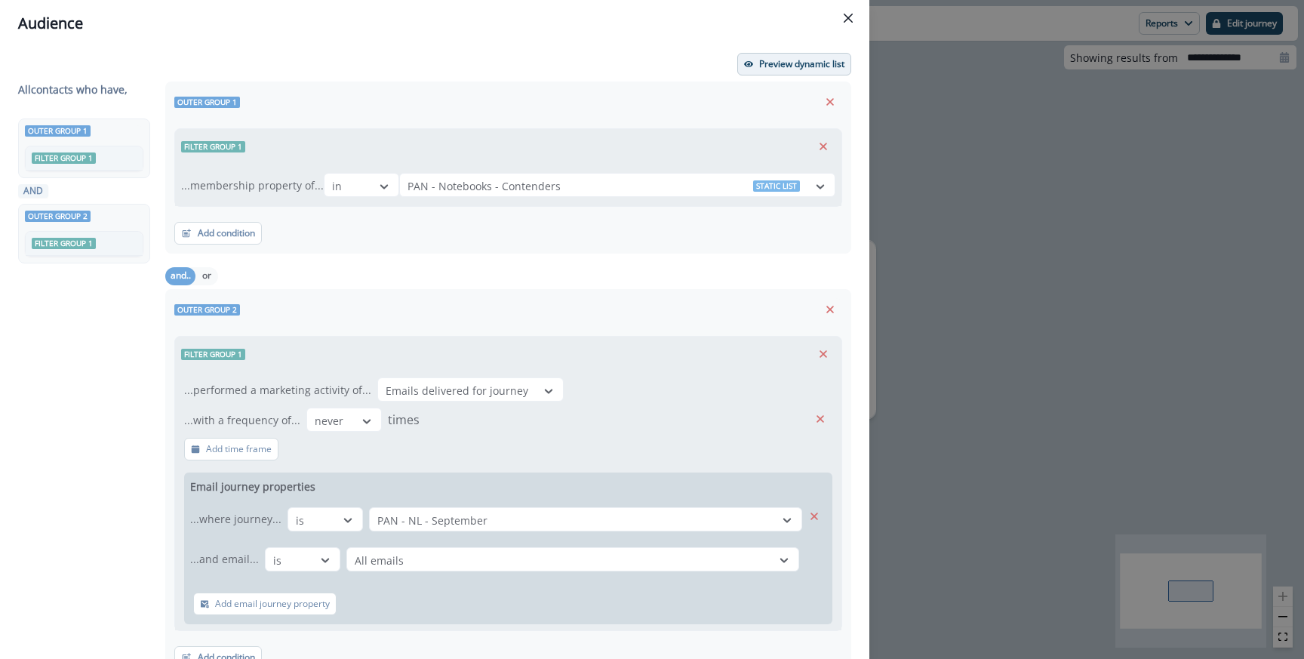
click at [764, 64] on p "Preview dynamic list" at bounding box center [801, 64] width 85 height 11
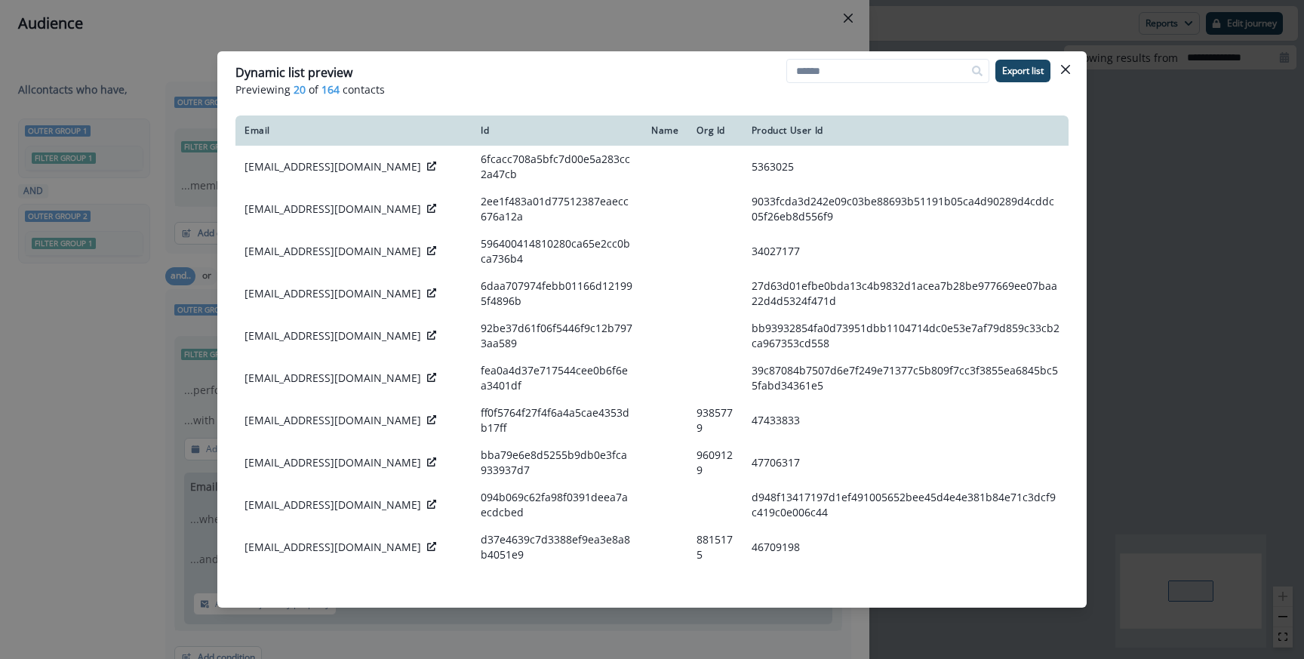
click at [720, 34] on div "Dynamic list preview Previewing 20 of 164 contacts Export list Email Id Name Or…" at bounding box center [652, 329] width 1304 height 659
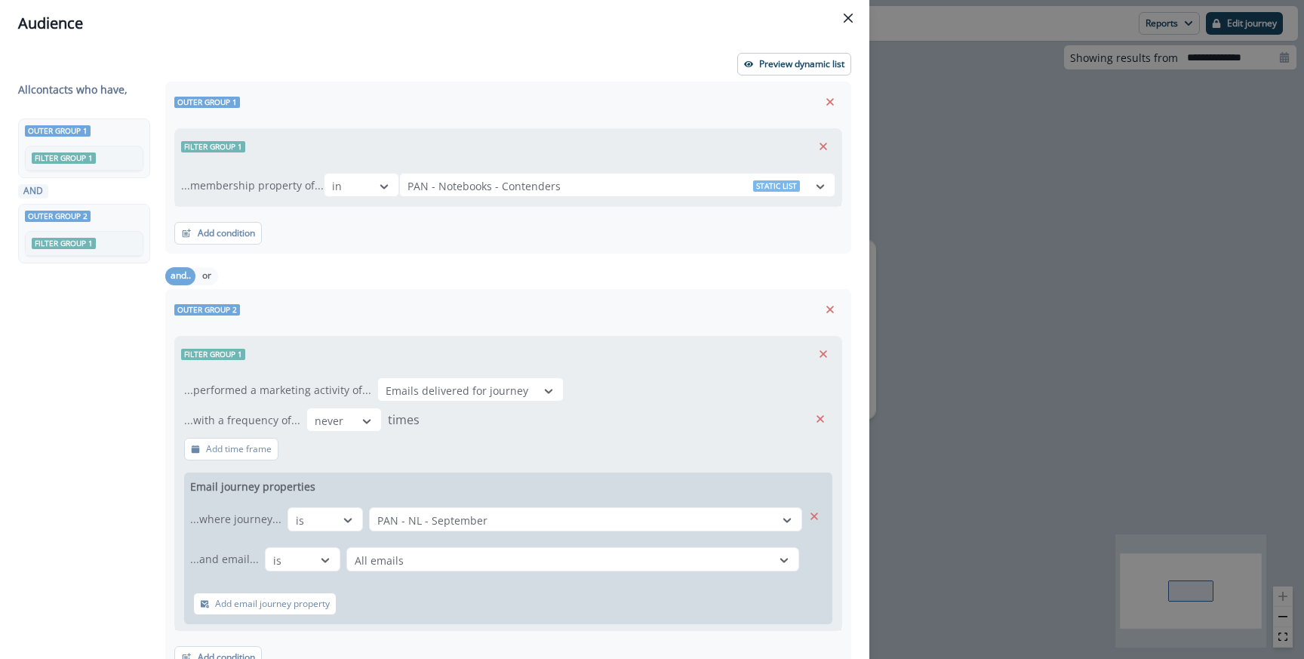
click at [858, 244] on div "Preview dynamic list All contact s who have, Outer group 1 Filter group 1 AND O…" at bounding box center [434, 353] width 869 height 612
click at [910, 250] on div "Audience Preview dynamic list All contact s who have, Outer group 1 Filter grou…" at bounding box center [652, 329] width 1304 height 659
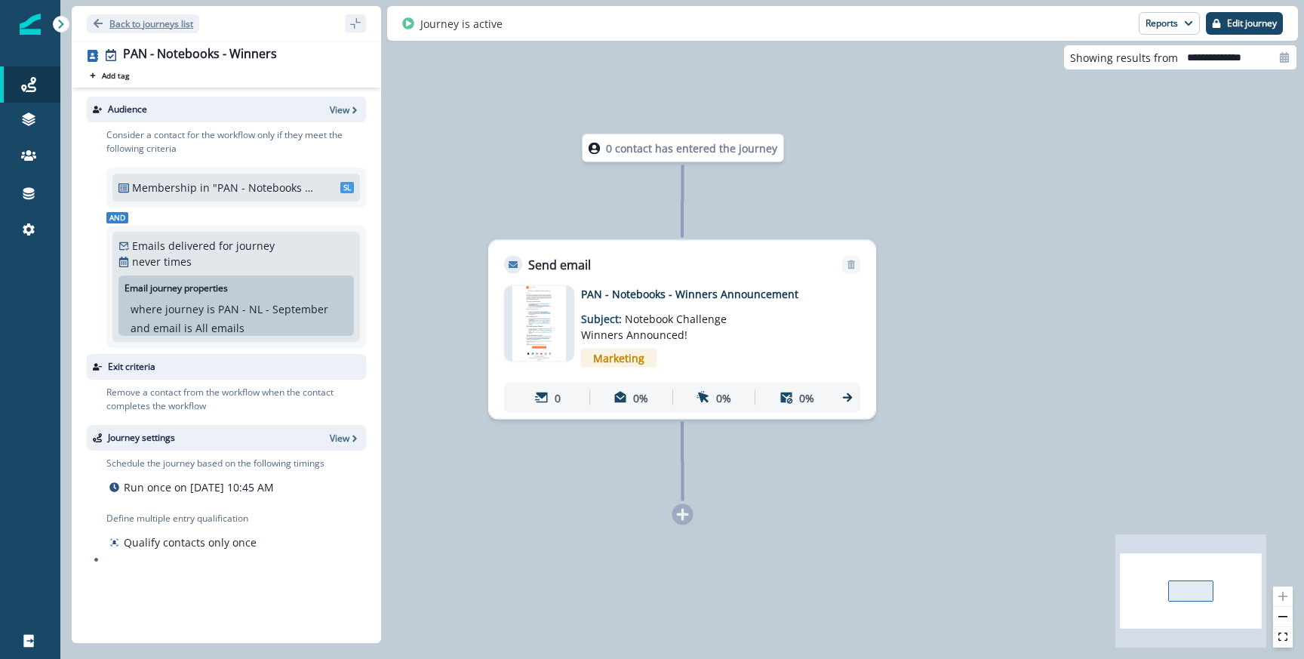
click at [133, 21] on p "Back to journeys list" at bounding box center [151, 23] width 84 height 13
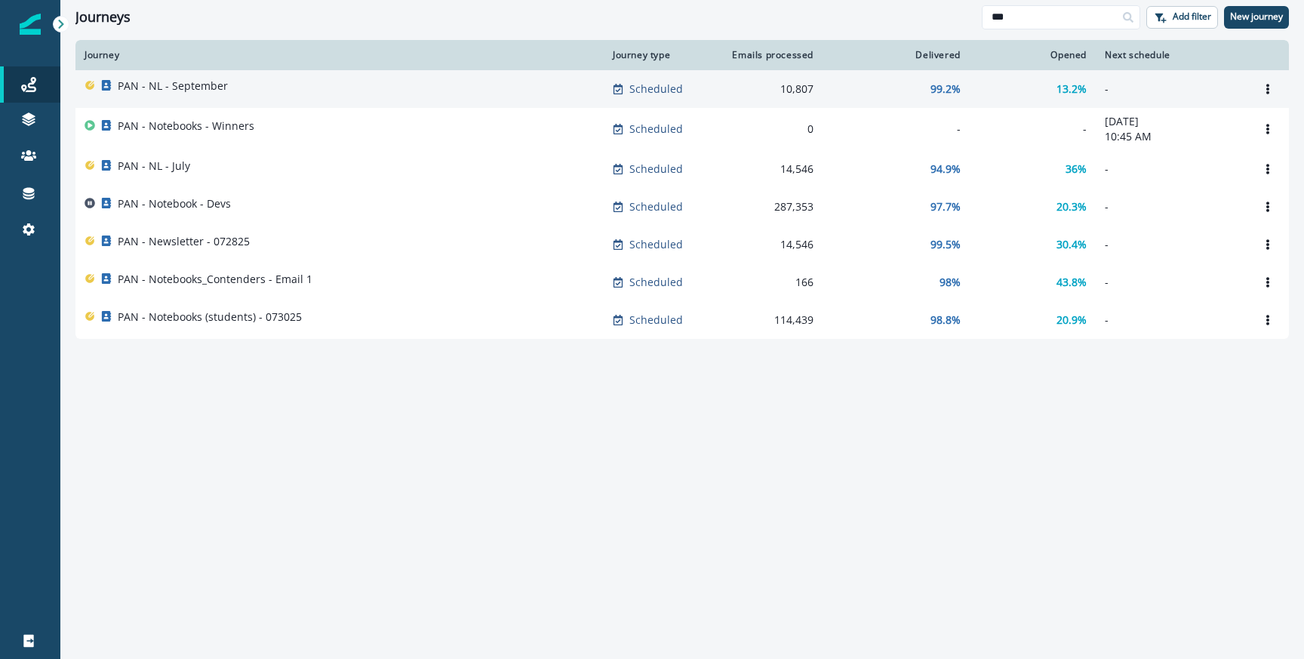
click at [305, 95] on div "PAN - NL - September" at bounding box center [339, 88] width 510 height 21
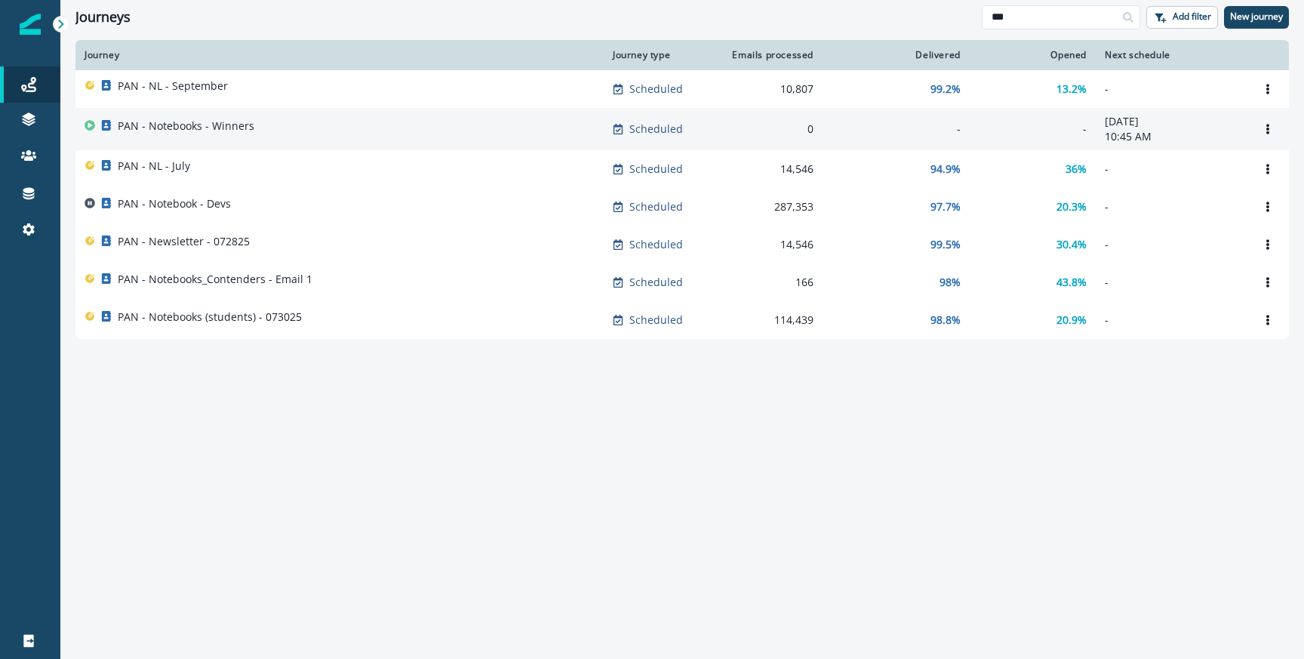
click at [184, 127] on p "PAN - Notebooks - Winners" at bounding box center [186, 125] width 137 height 15
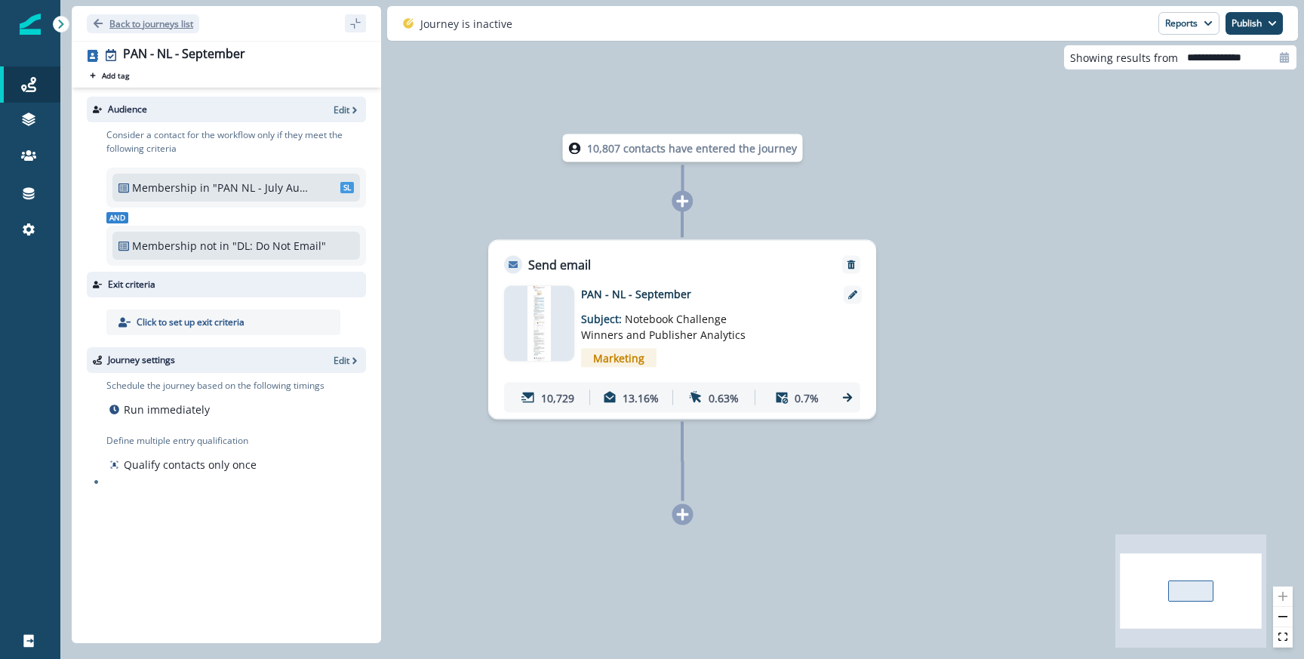
click at [162, 23] on p "Back to journeys list" at bounding box center [151, 23] width 84 height 13
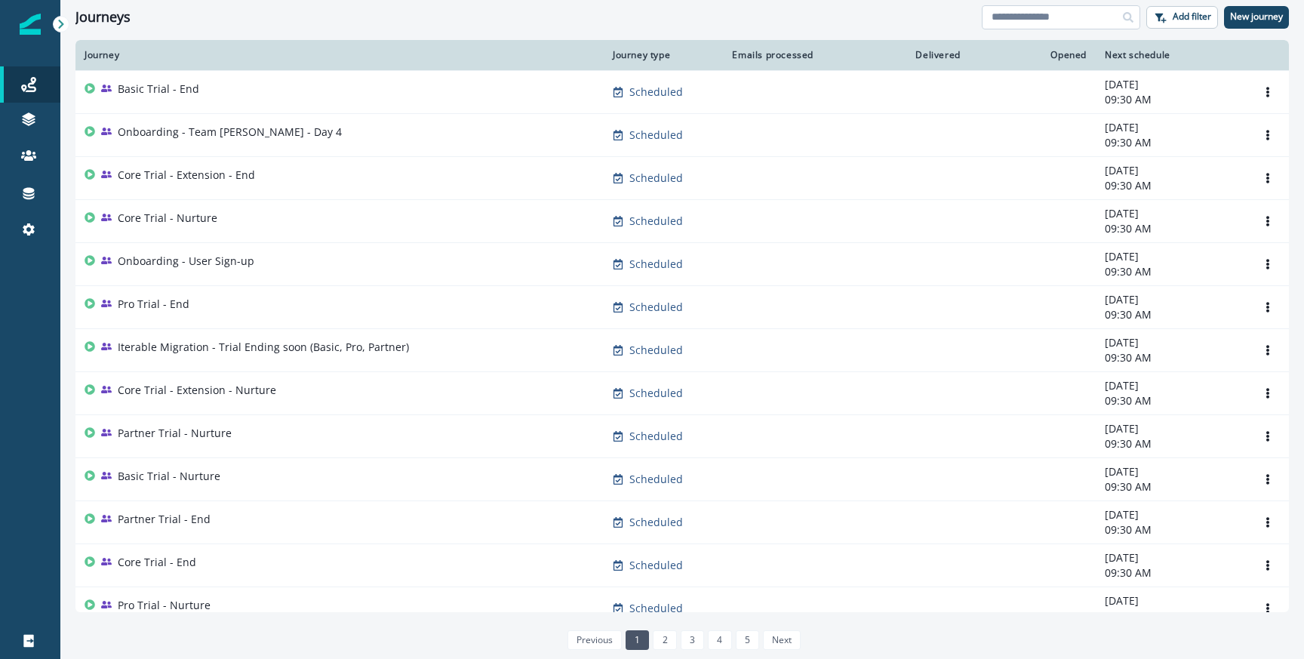
click at [1040, 22] on input at bounding box center [1060, 17] width 158 height 24
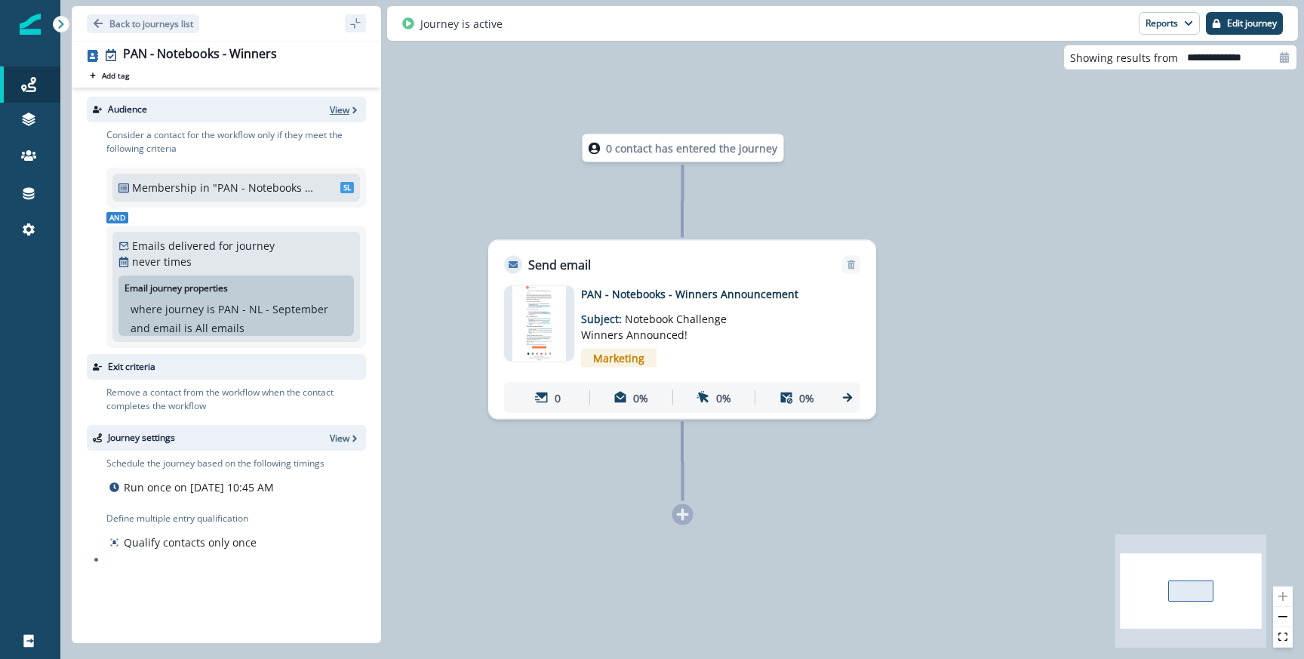
click at [346, 112] on p "View" at bounding box center [340, 109] width 20 height 13
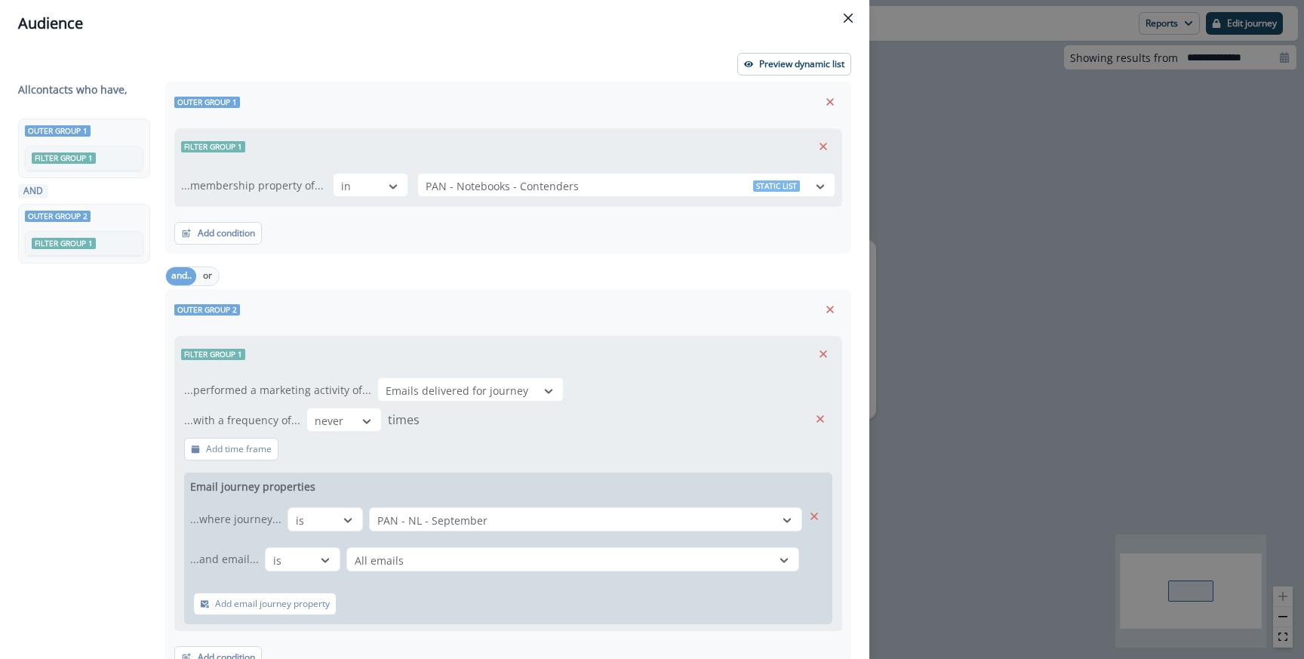
click at [747, 75] on div "Preview dynamic list All contact s who have, Outer group 1 Filter group 1 AND O…" at bounding box center [434, 353] width 869 height 612
click at [757, 67] on button "Preview dynamic list" at bounding box center [794, 64] width 114 height 23
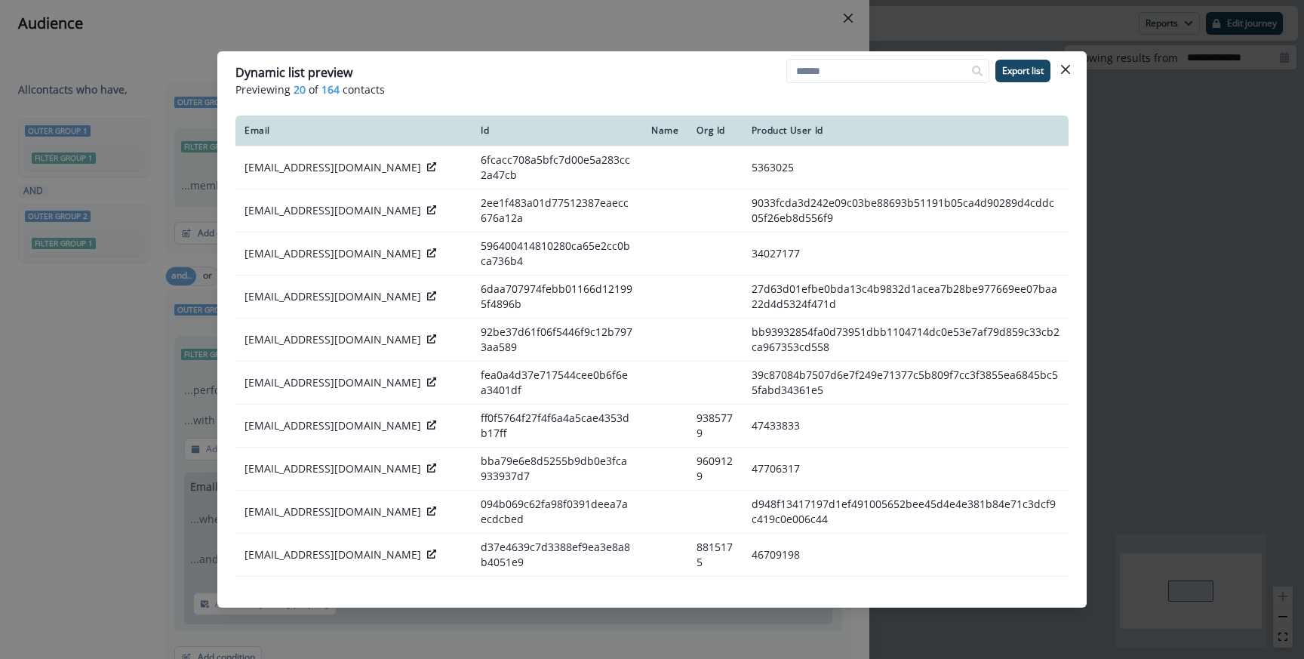
click at [692, 38] on div "Dynamic list preview Previewing 20 of 164 contacts Export list Email Id Name Or…" at bounding box center [652, 329] width 1304 height 659
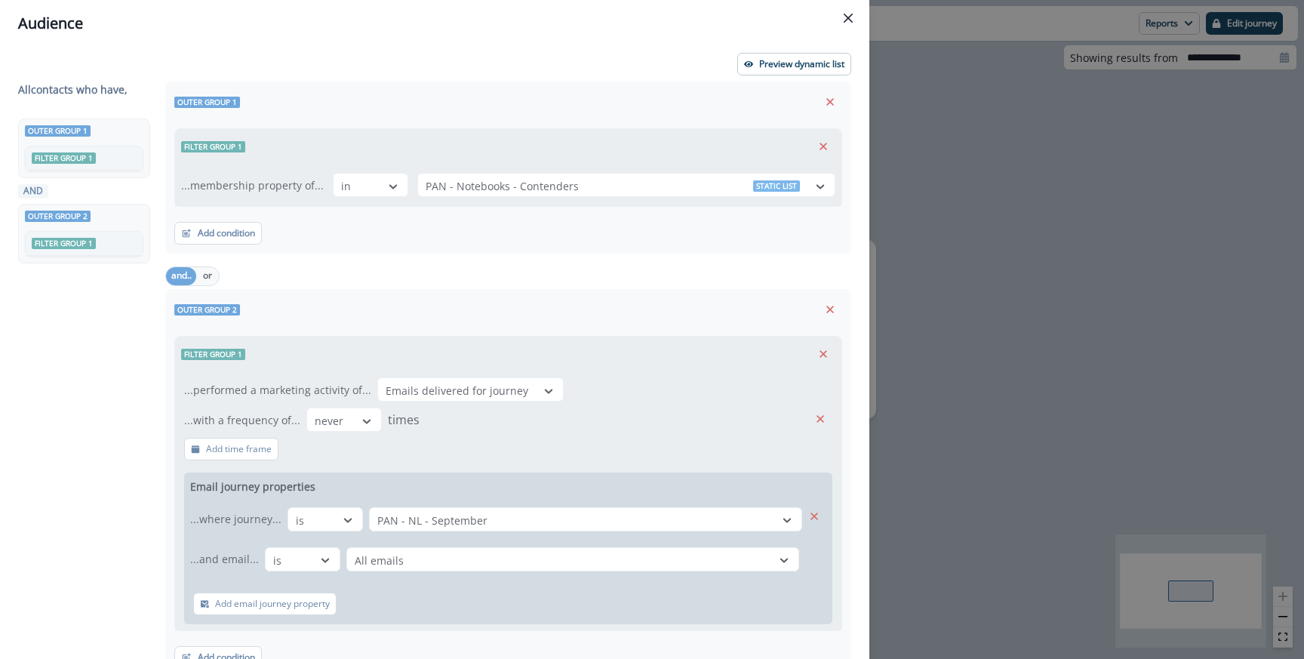
click at [1018, 266] on div "Audience Preview dynamic list All contact s who have, Outer group 1 Filter grou…" at bounding box center [652, 329] width 1304 height 659
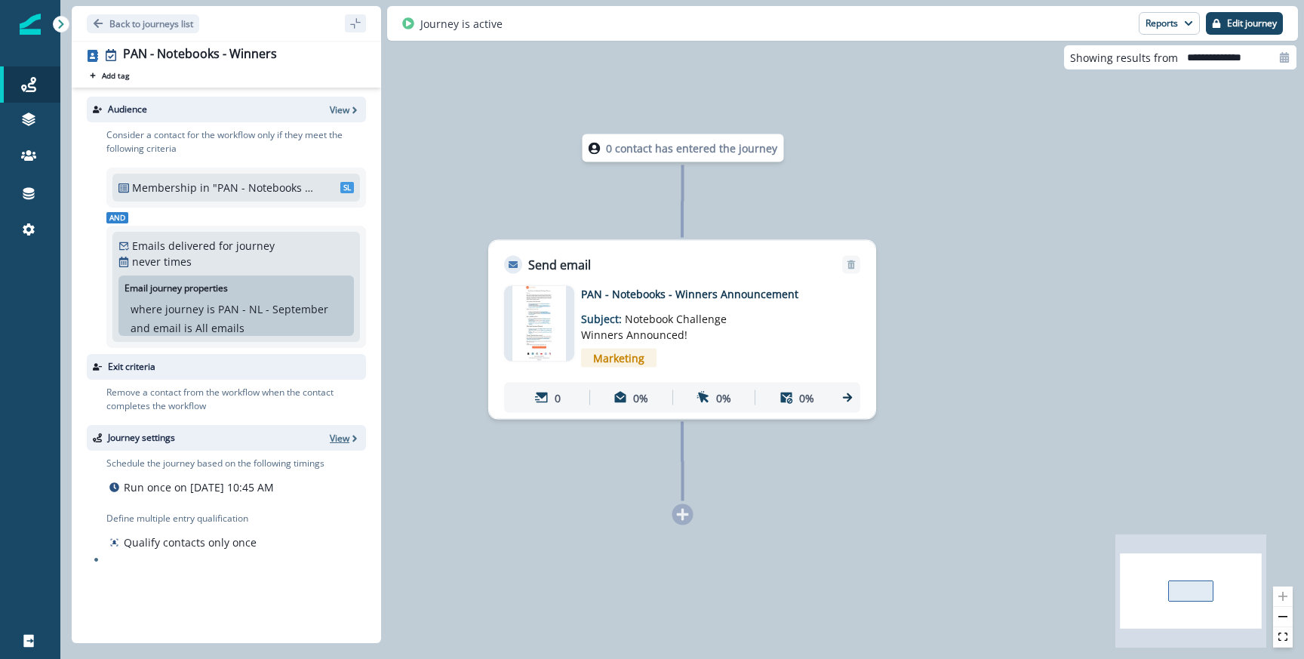
click at [342, 444] on p "View" at bounding box center [340, 438] width 20 height 13
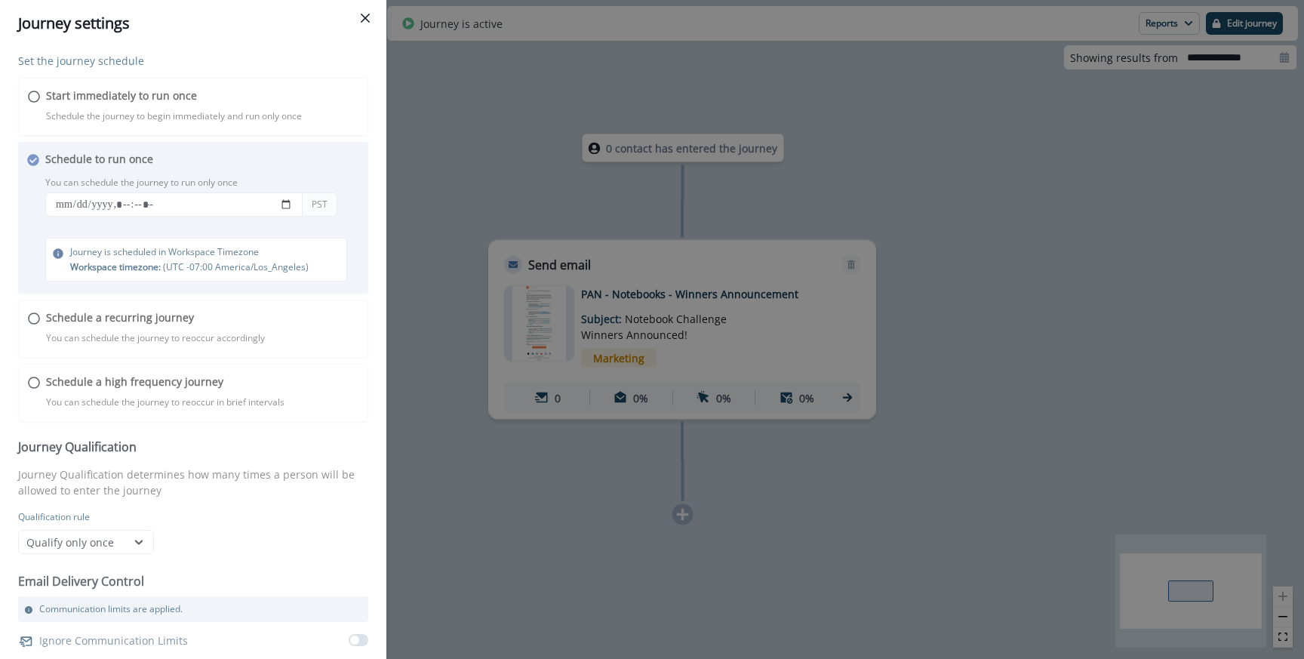
click at [542, 109] on div "Journey settings Set the journey schedule Start immediately to run once Schedul…" at bounding box center [652, 329] width 1304 height 659
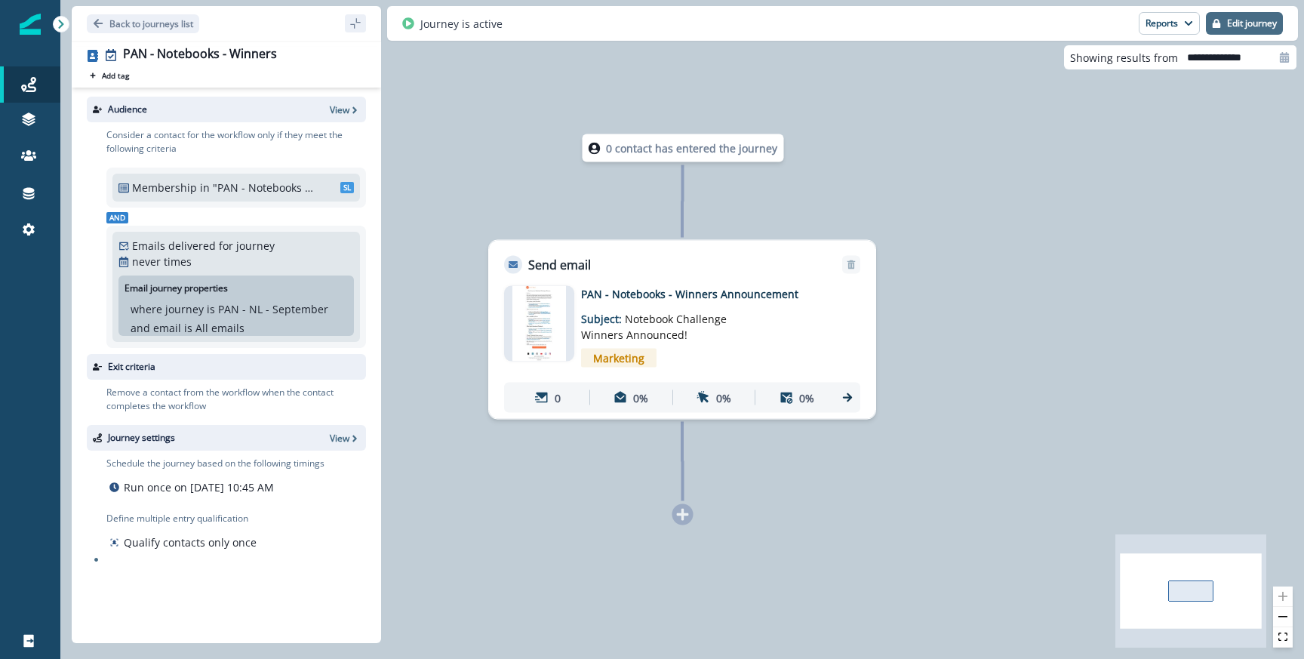
click at [1227, 26] on p "Edit journey" at bounding box center [1252, 23] width 50 height 11
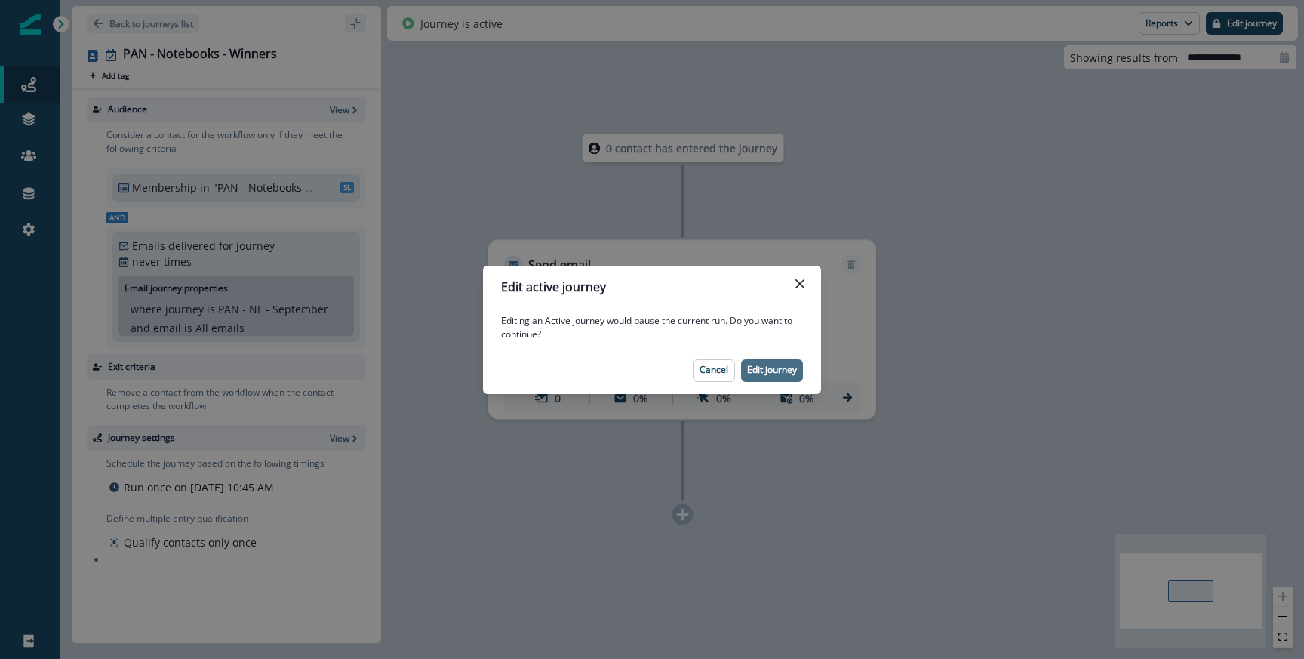
click at [779, 366] on p "Edit journey" at bounding box center [772, 369] width 50 height 11
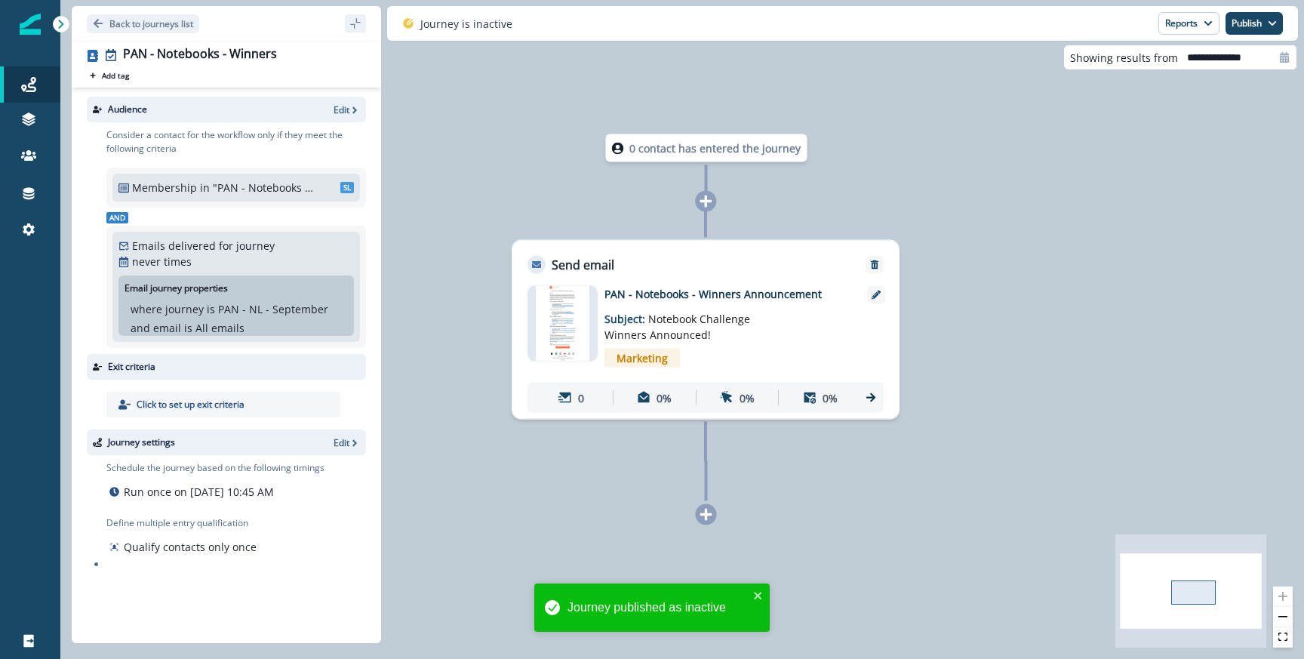
click at [342, 432] on div "Journey settings Edit" at bounding box center [226, 442] width 279 height 26
click at [342, 441] on p "Edit" at bounding box center [341, 442] width 16 height 13
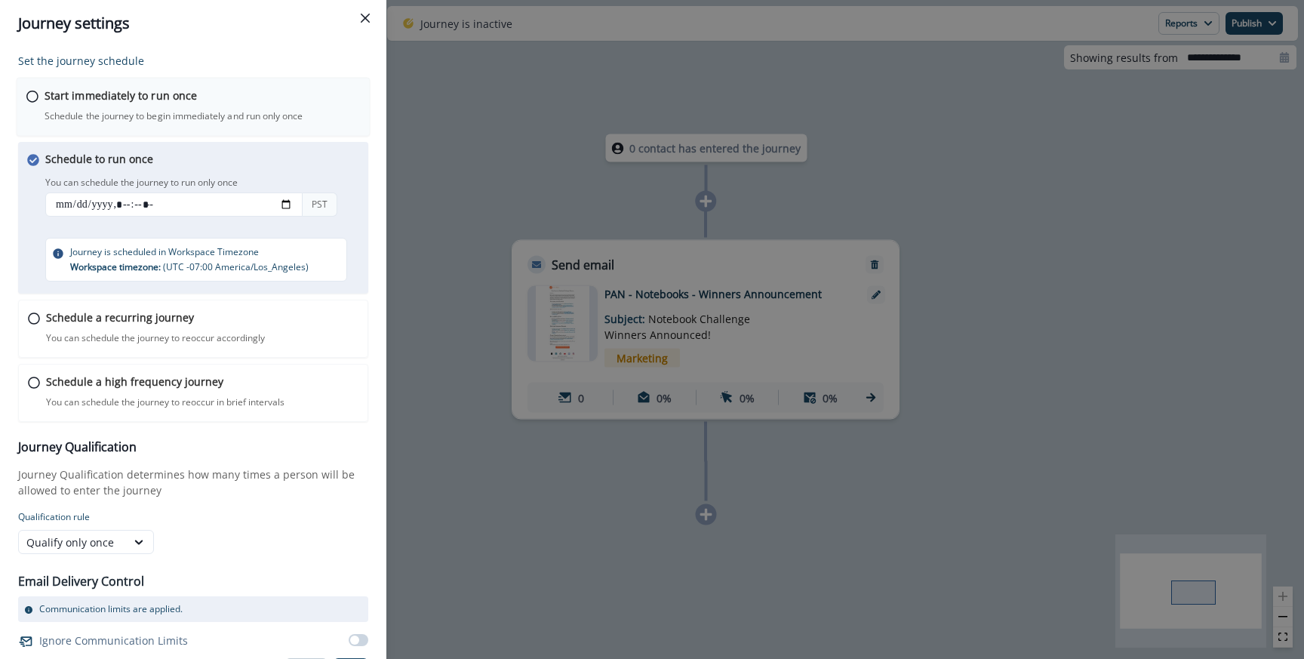
click at [134, 106] on div "Start immediately to run once Schedule the journey to begin immediately and run…" at bounding box center [202, 105] width 315 height 35
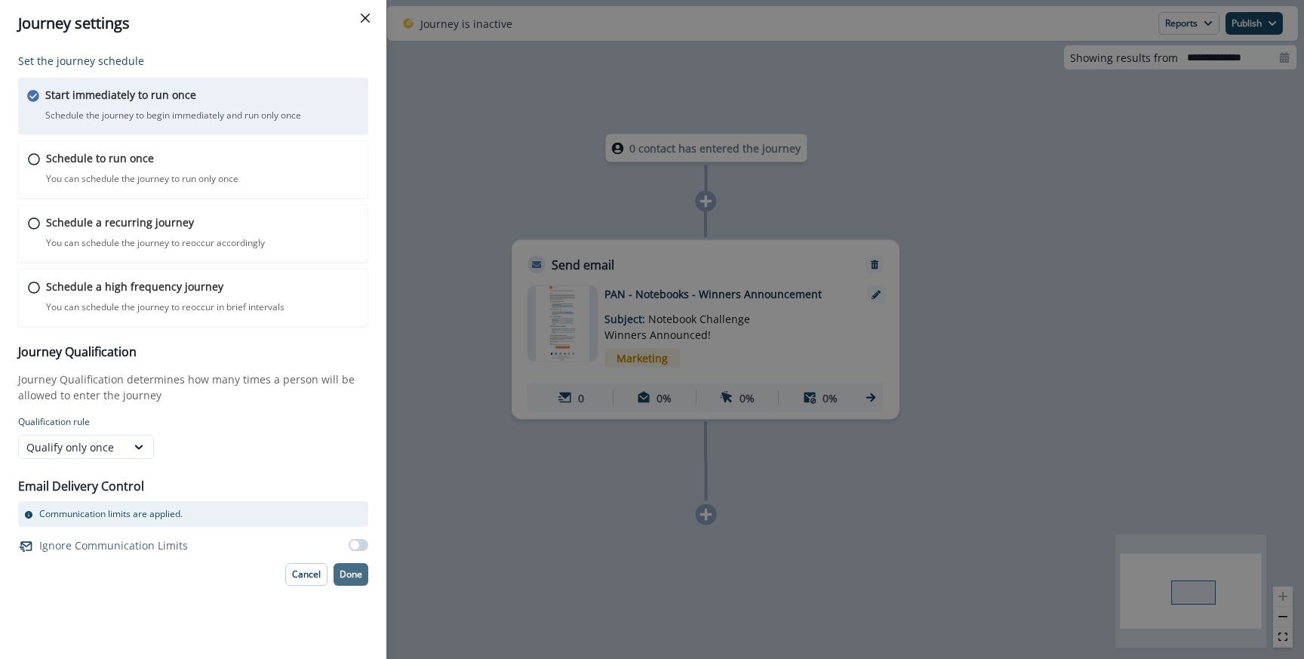
click at [347, 576] on p "Done" at bounding box center [350, 574] width 23 height 11
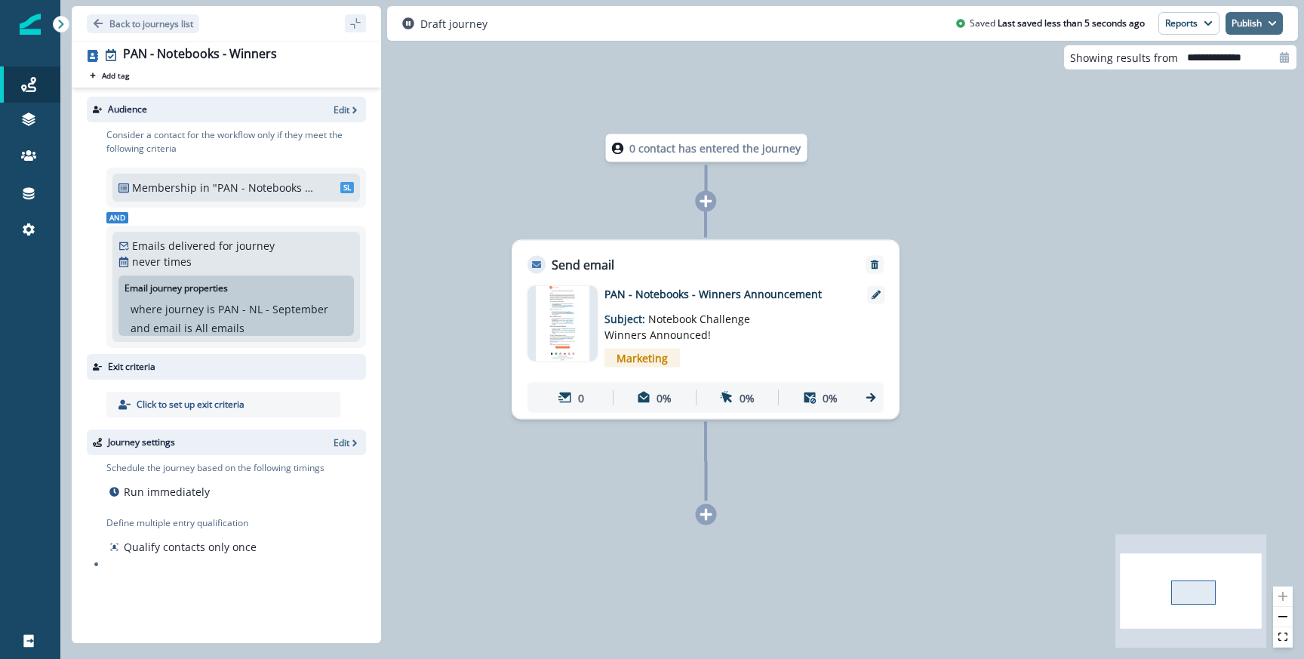
click at [1253, 29] on button "Publish" at bounding box center [1253, 23] width 57 height 23
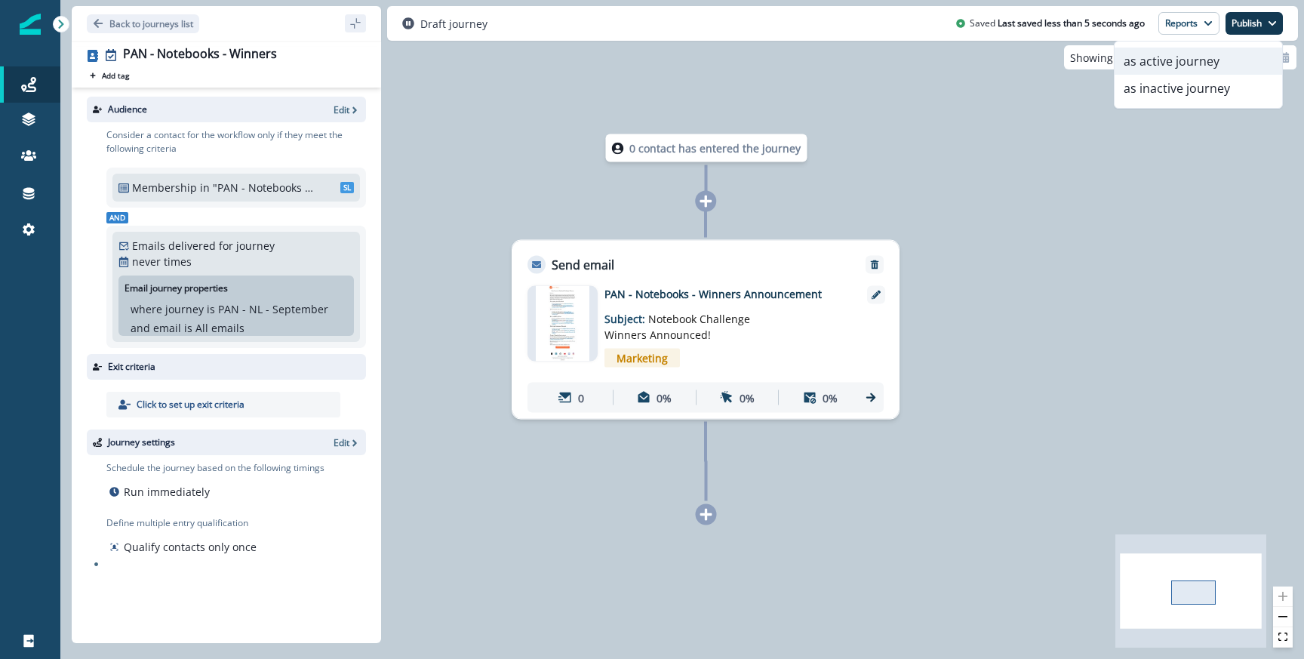
click at [1181, 66] on button "as active journey" at bounding box center [1197, 61] width 167 height 27
